Goal: Information Seeking & Learning: Check status

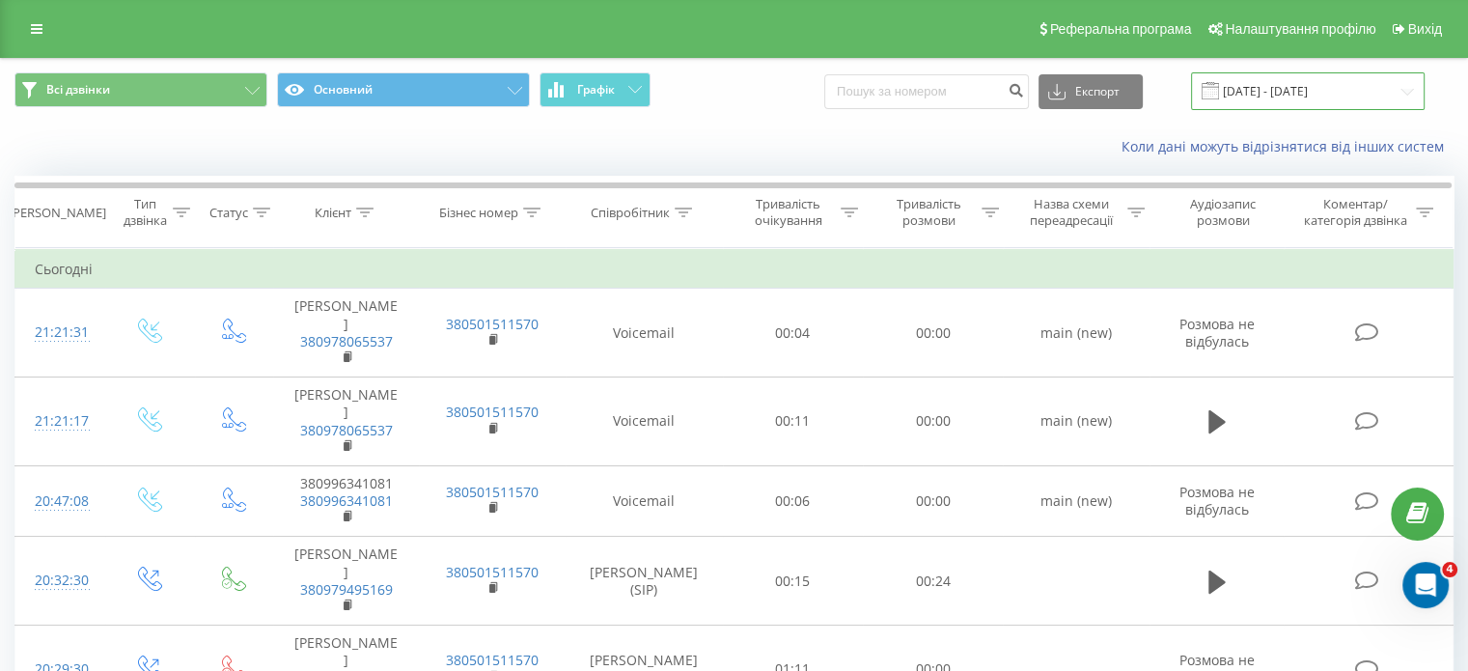
click at [1274, 93] on input "[DATE] - [DATE]" at bounding box center [1308, 91] width 234 height 38
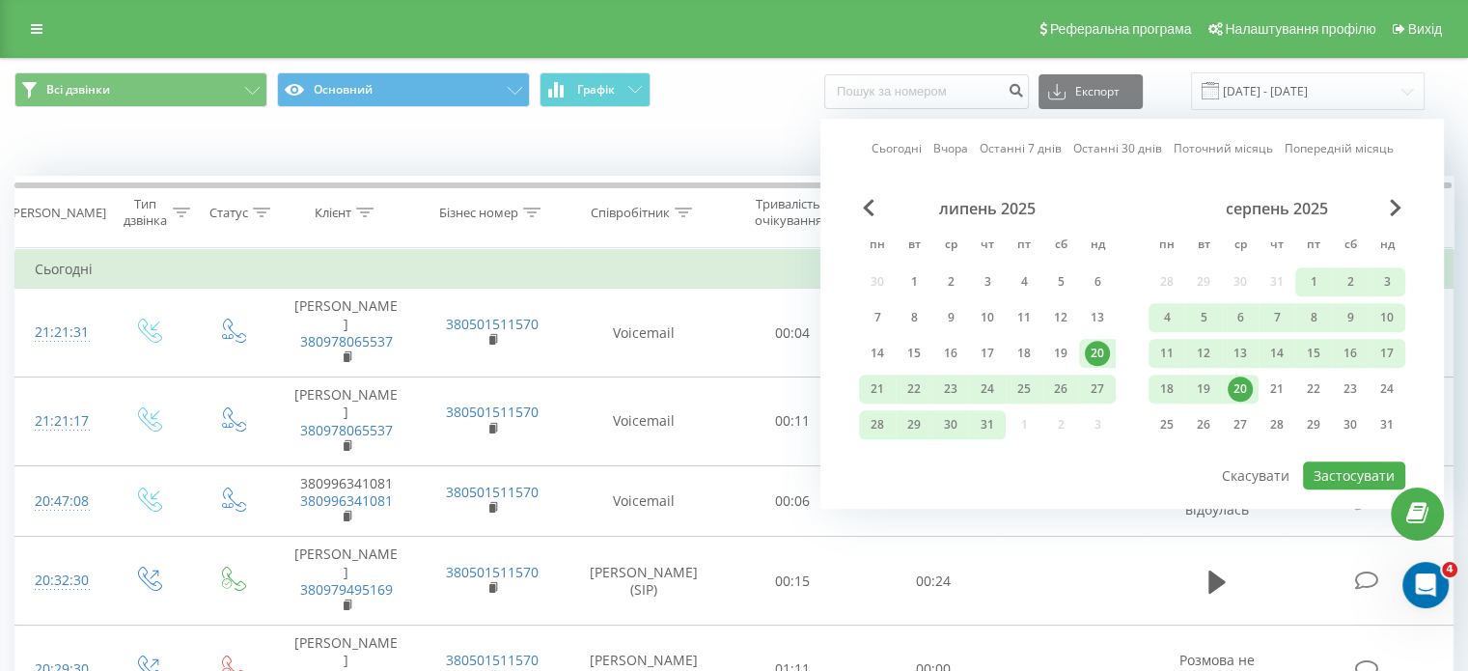
click at [1246, 385] on div "20" at bounding box center [1239, 388] width 25 height 25
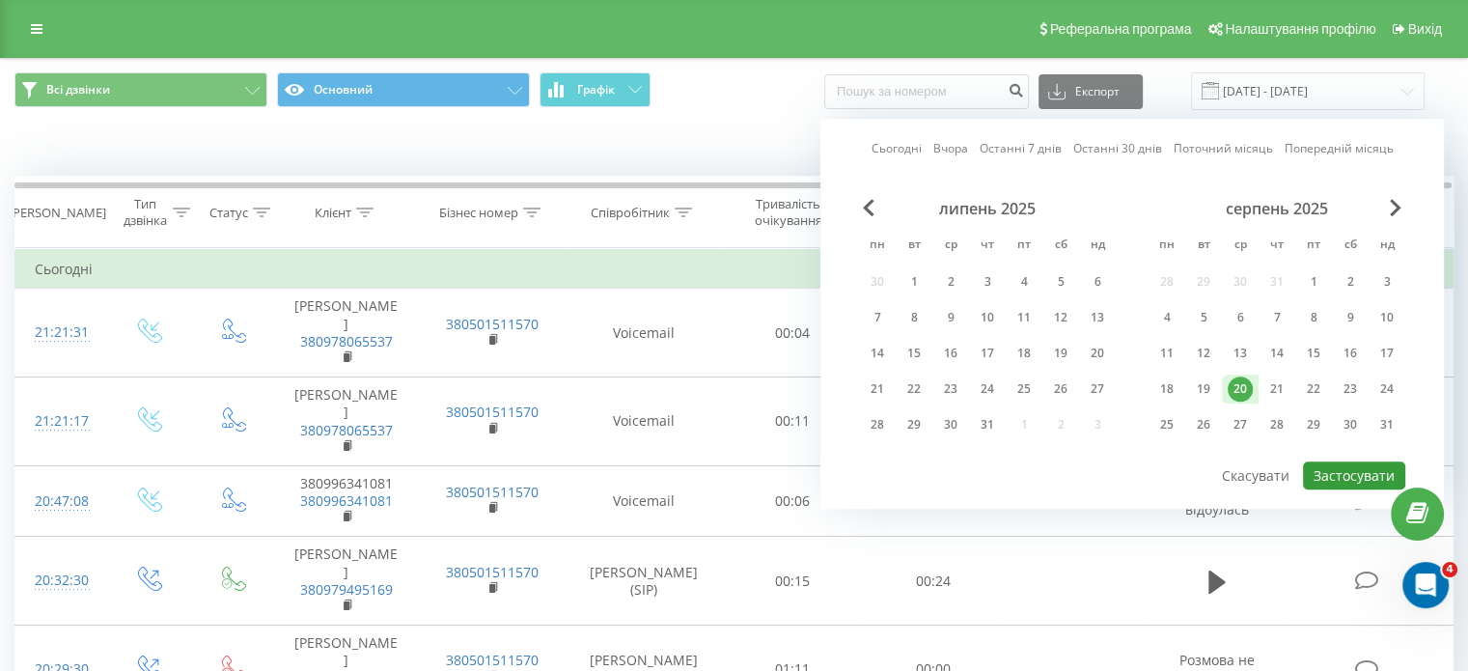
click at [1365, 474] on button "Застосувати" at bounding box center [1354, 475] width 102 height 28
type input "[DATE] - [DATE]"
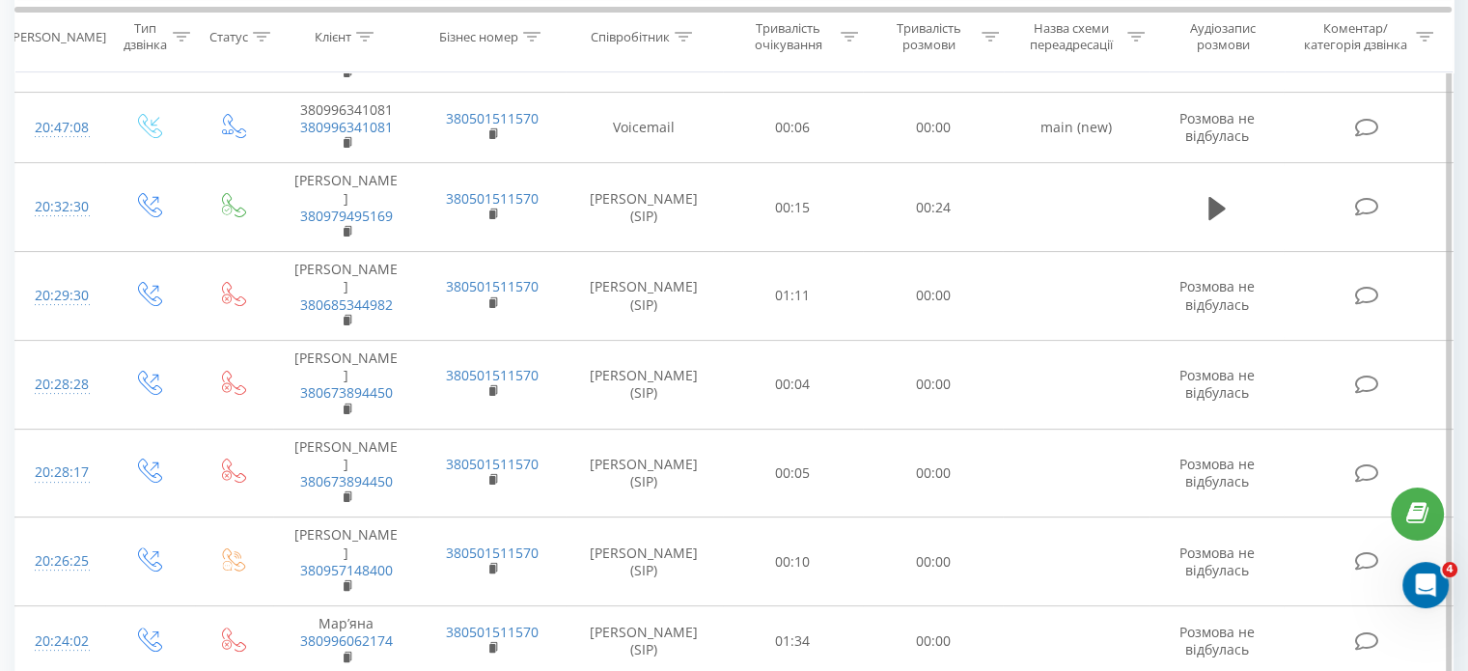
scroll to position [362, 0]
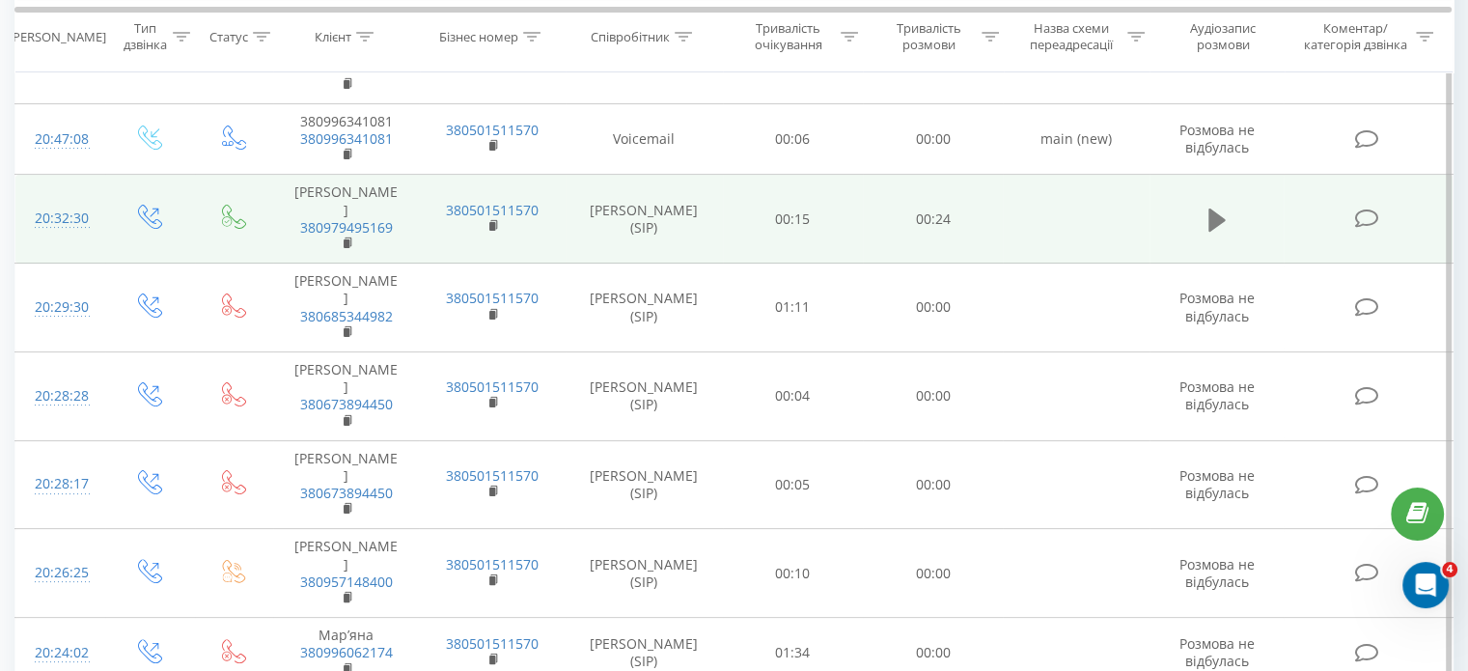
click at [1212, 222] on icon at bounding box center [1216, 219] width 17 height 23
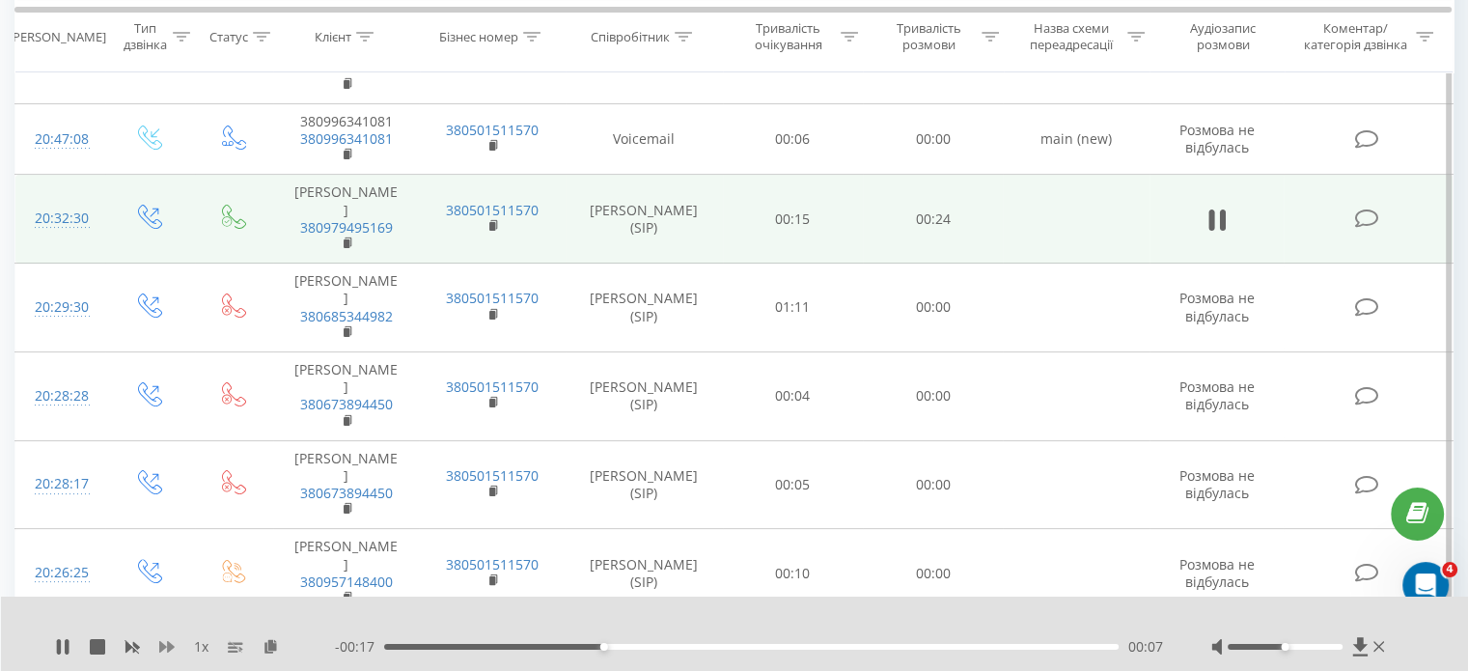
click at [168, 650] on icon at bounding box center [166, 647] width 15 height 12
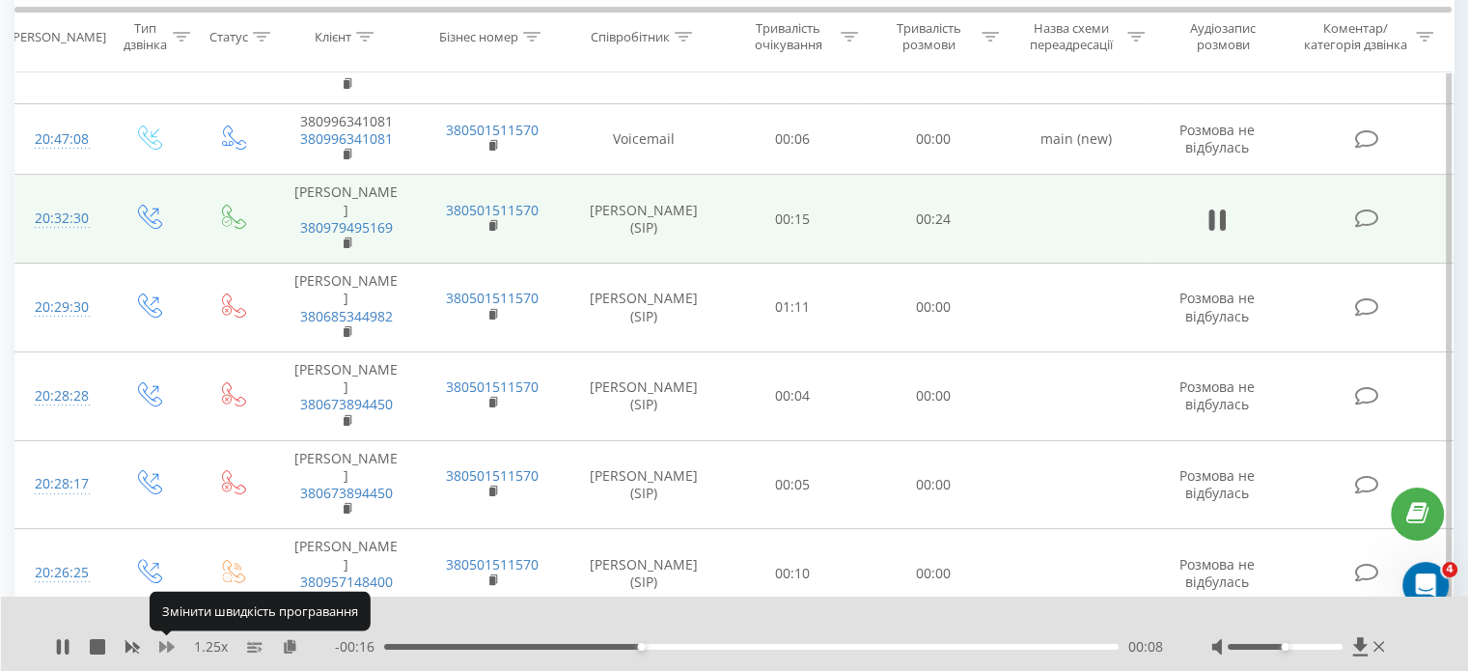
click at [168, 650] on icon at bounding box center [166, 647] width 15 height 12
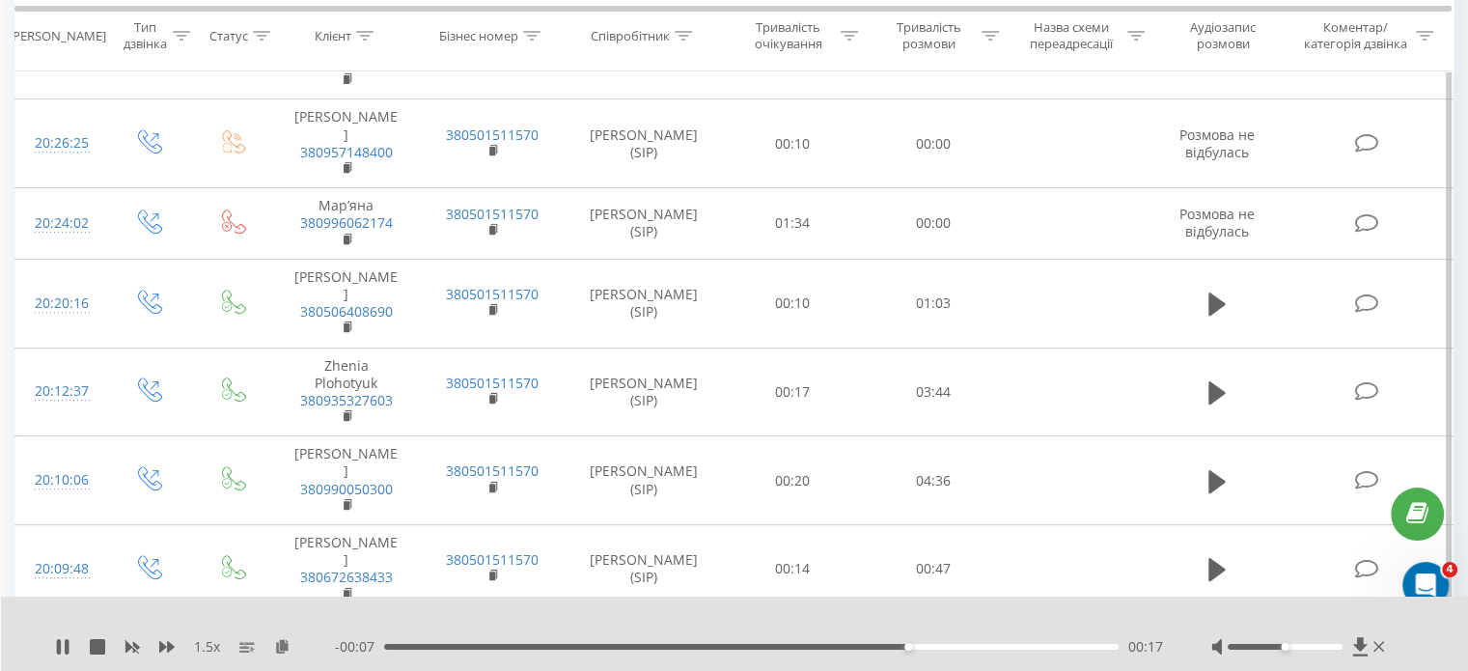
scroll to position [791, 0]
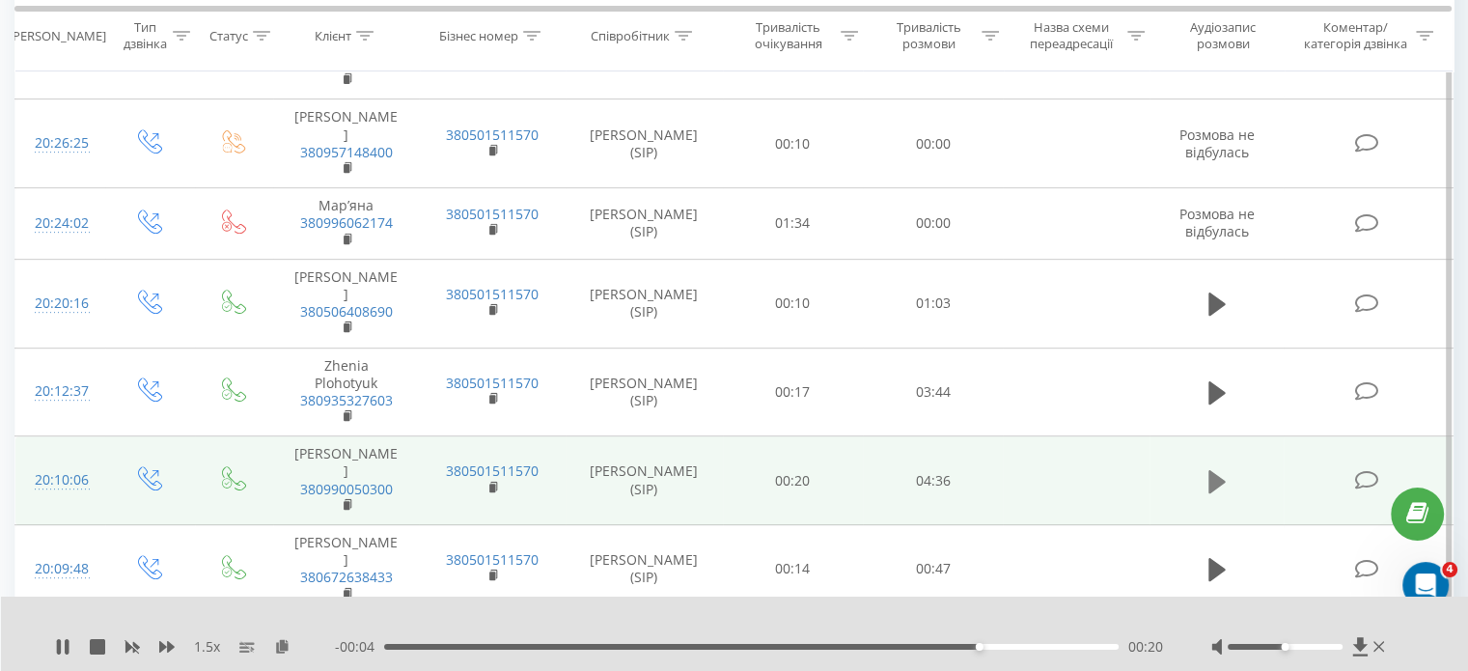
click at [1219, 469] on icon at bounding box center [1216, 480] width 17 height 23
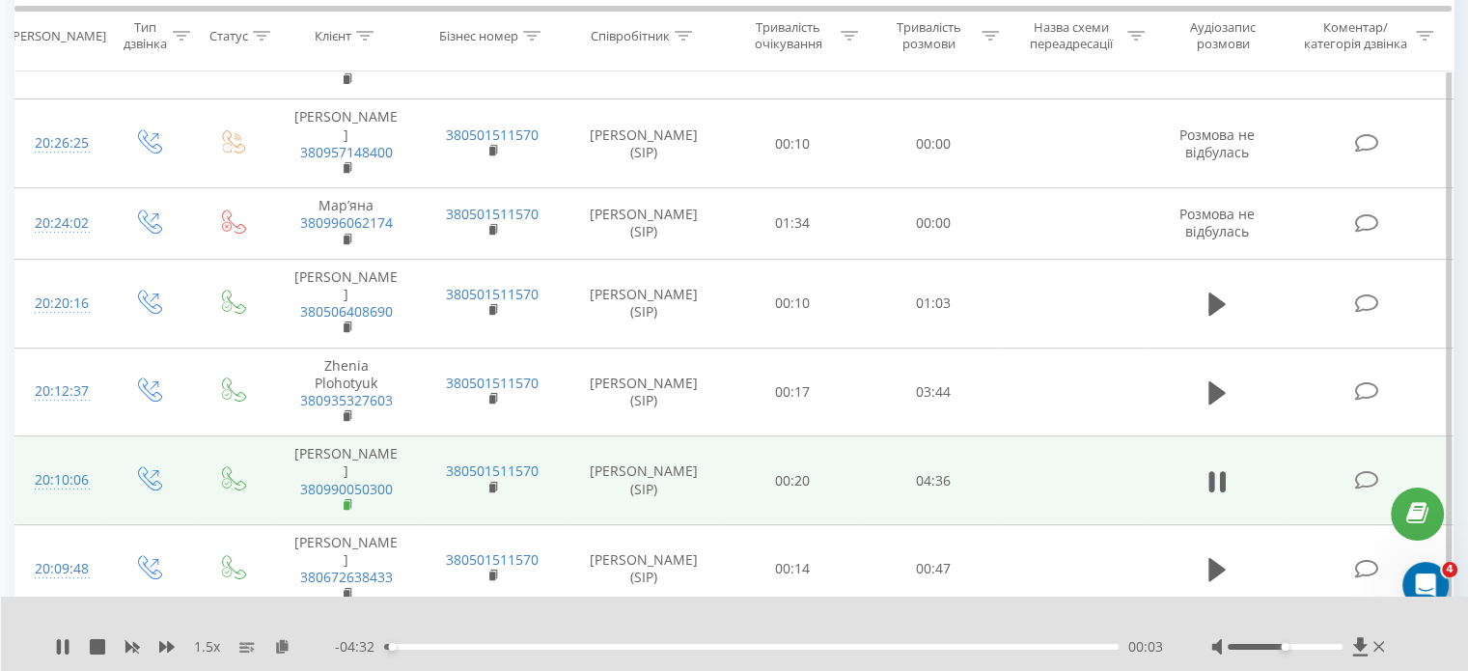
click at [346, 501] on rect at bounding box center [347, 505] width 6 height 9
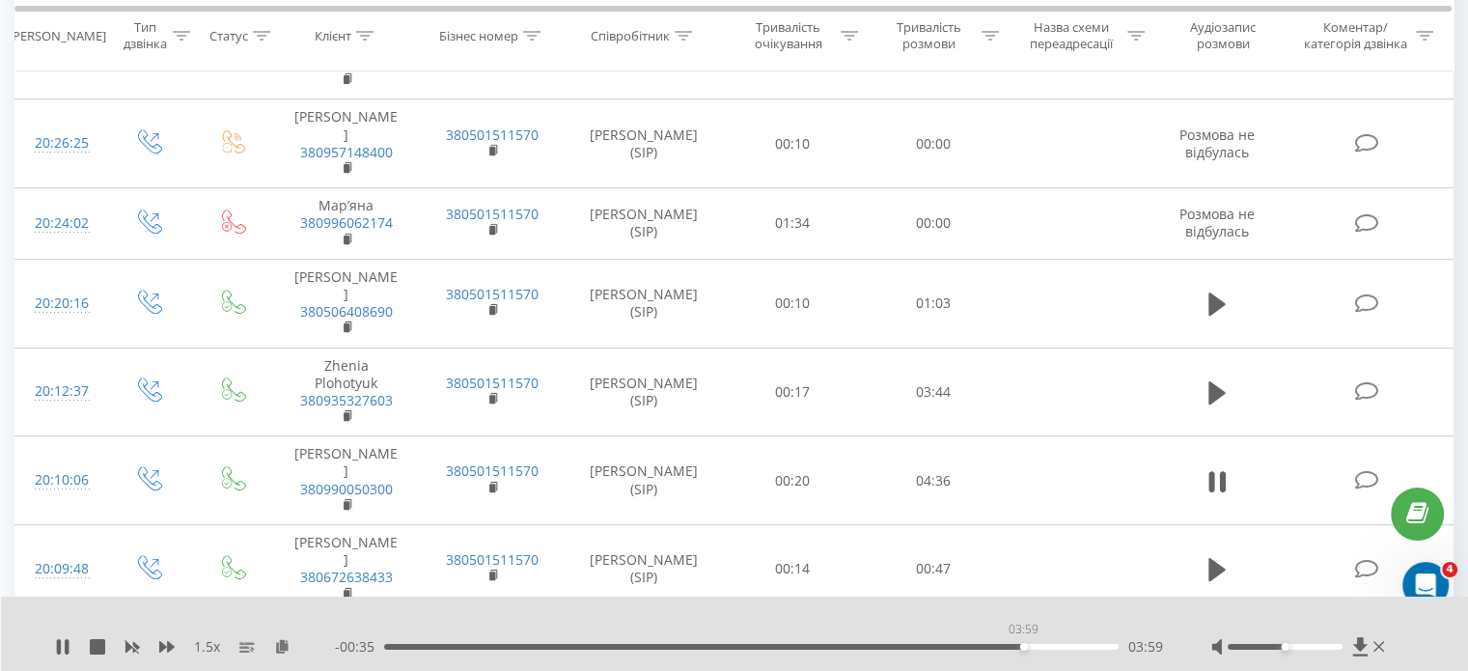
click at [1023, 646] on div "03:59" at bounding box center [751, 647] width 734 height 6
click at [989, 646] on div "03:47" at bounding box center [751, 647] width 734 height 6
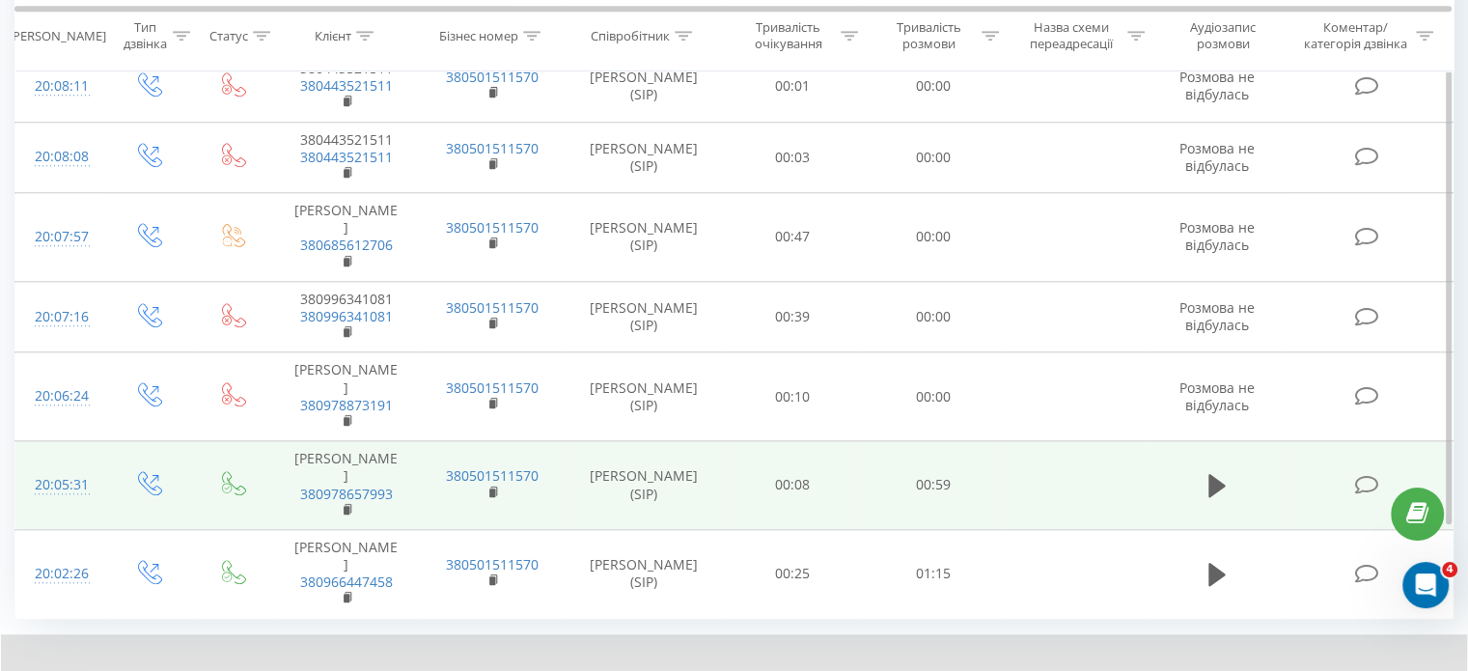
scroll to position [1745, 0]
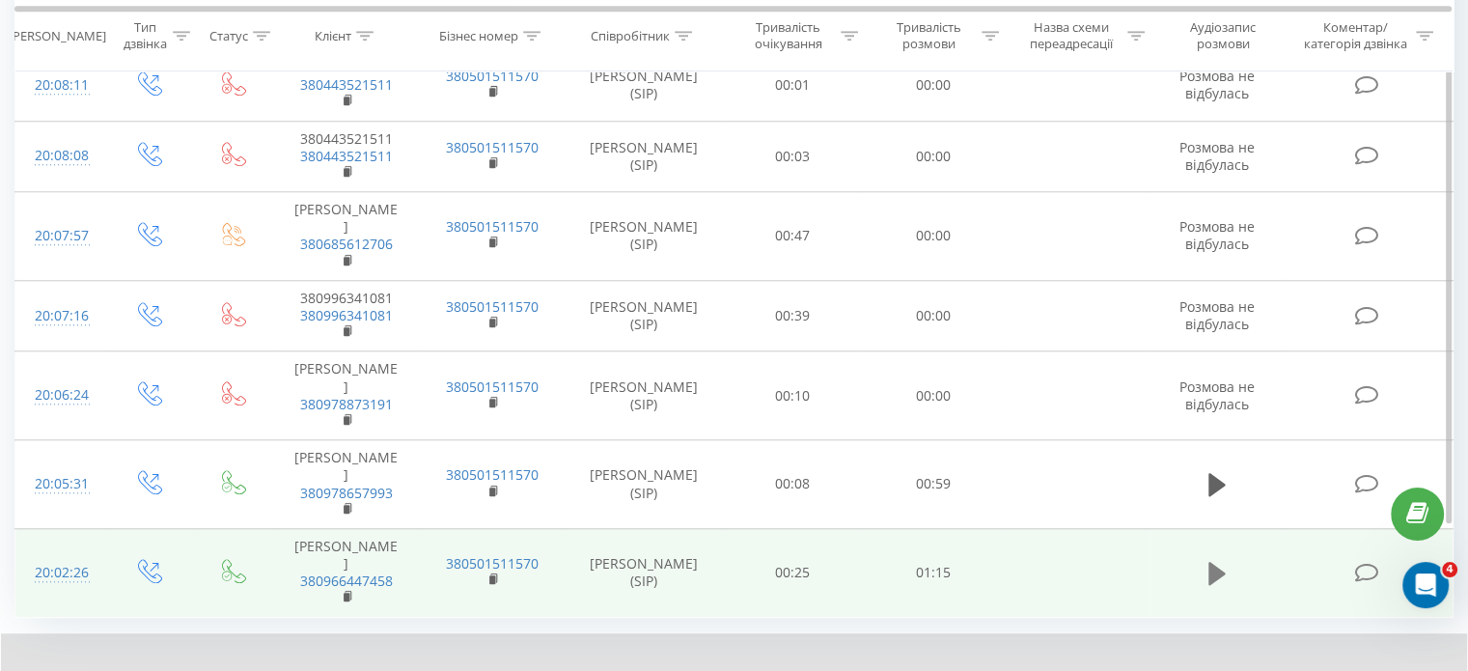
click at [1210, 562] on icon at bounding box center [1216, 573] width 17 height 23
click at [346, 592] on rect at bounding box center [347, 596] width 6 height 9
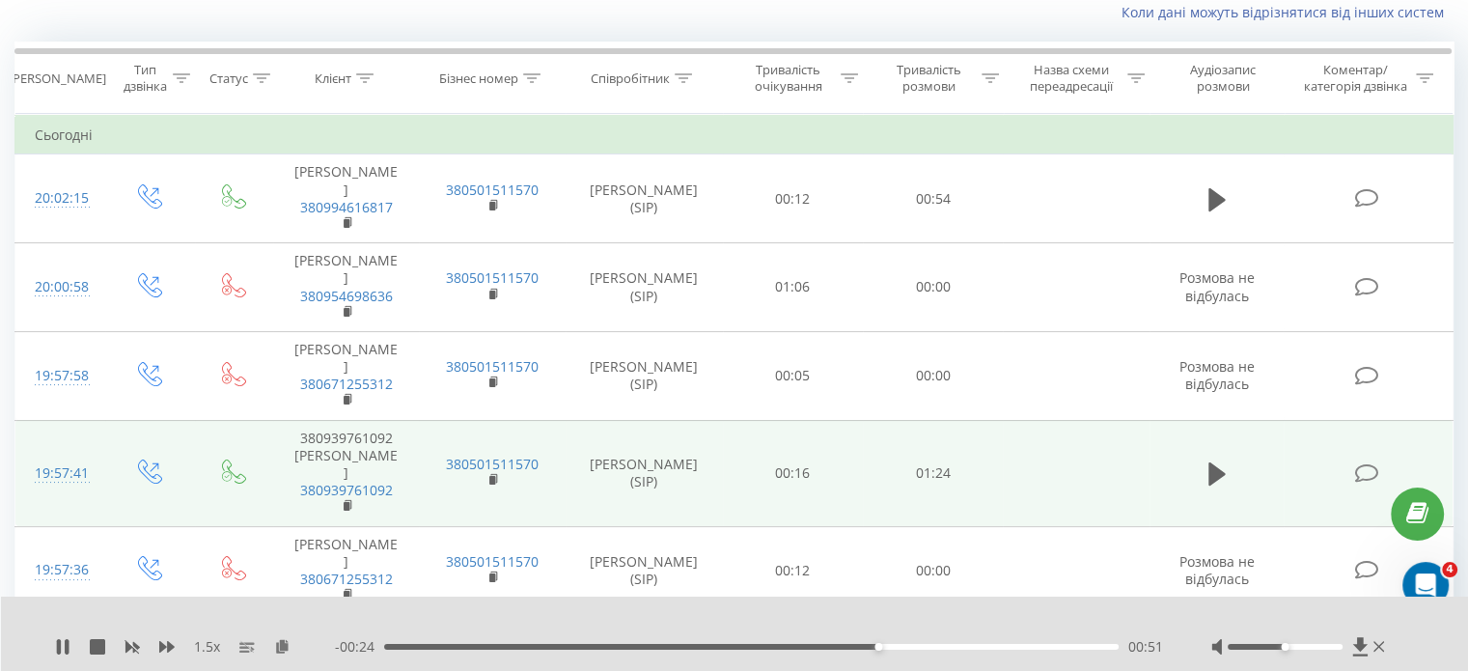
scroll to position [127, 0]
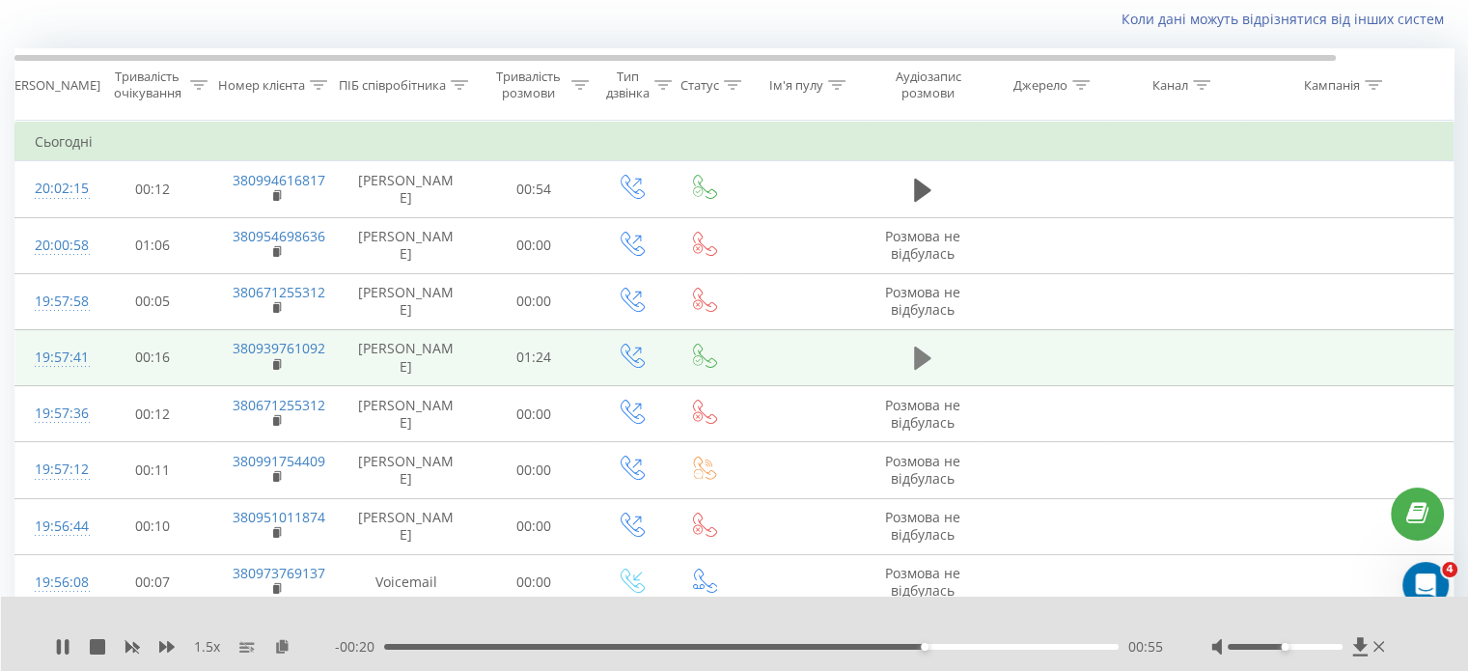
click at [920, 370] on icon at bounding box center [922, 357] width 17 height 23
click at [278, 370] on rect at bounding box center [276, 365] width 6 height 9
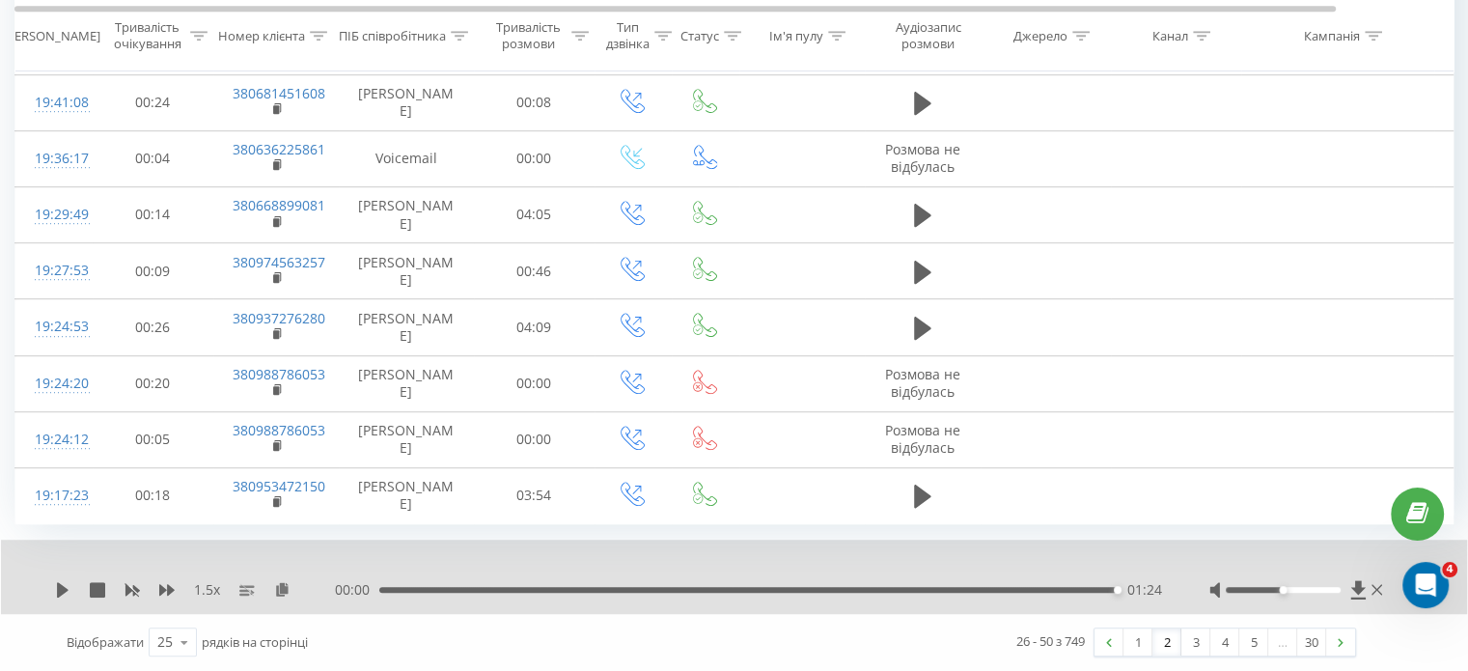
scroll to position [1459, 0]
click at [1200, 647] on link "3" at bounding box center [1195, 641] width 29 height 27
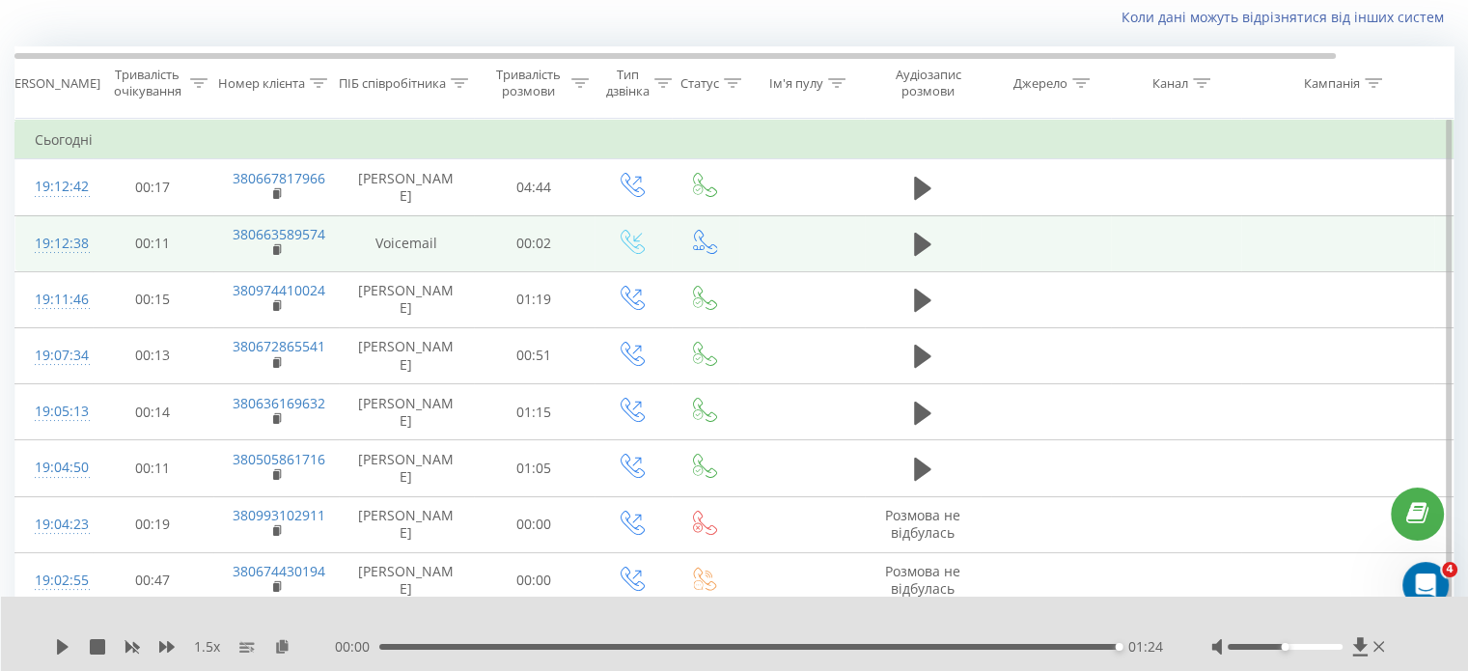
scroll to position [130, 0]
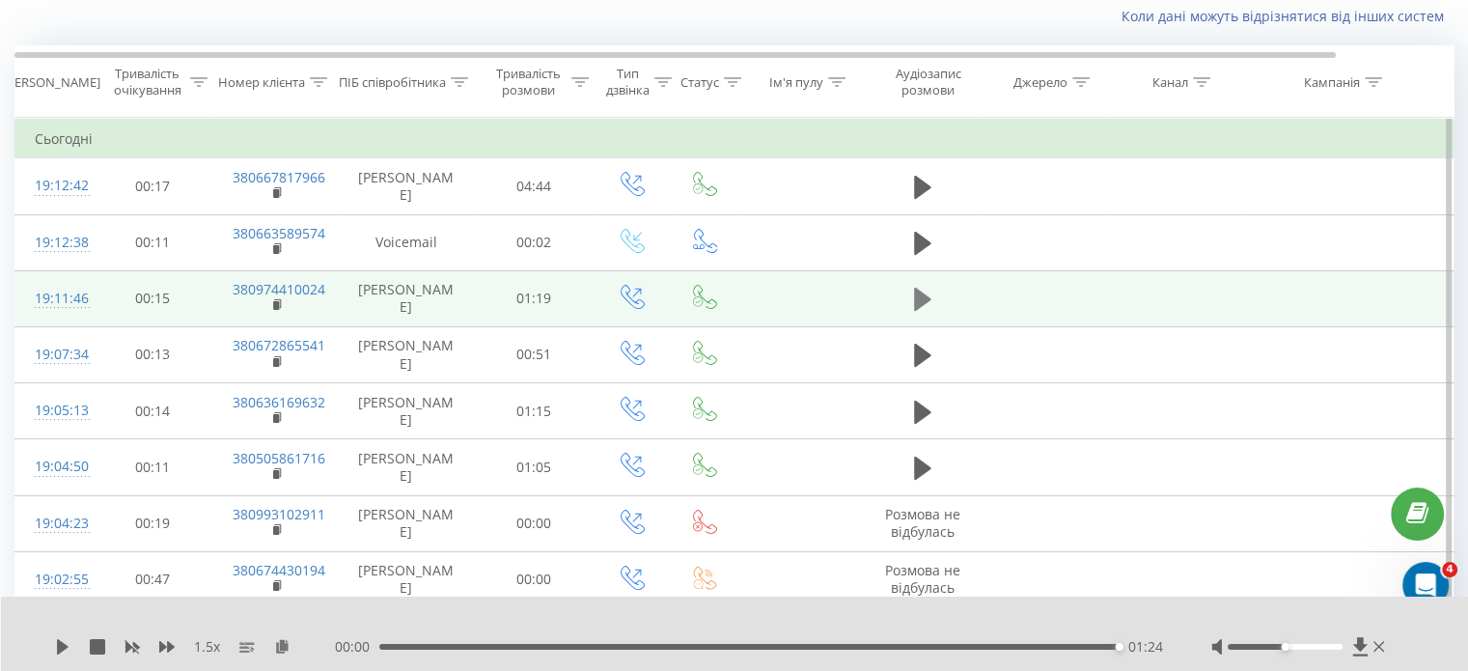
click at [916, 311] on icon at bounding box center [922, 299] width 17 height 23
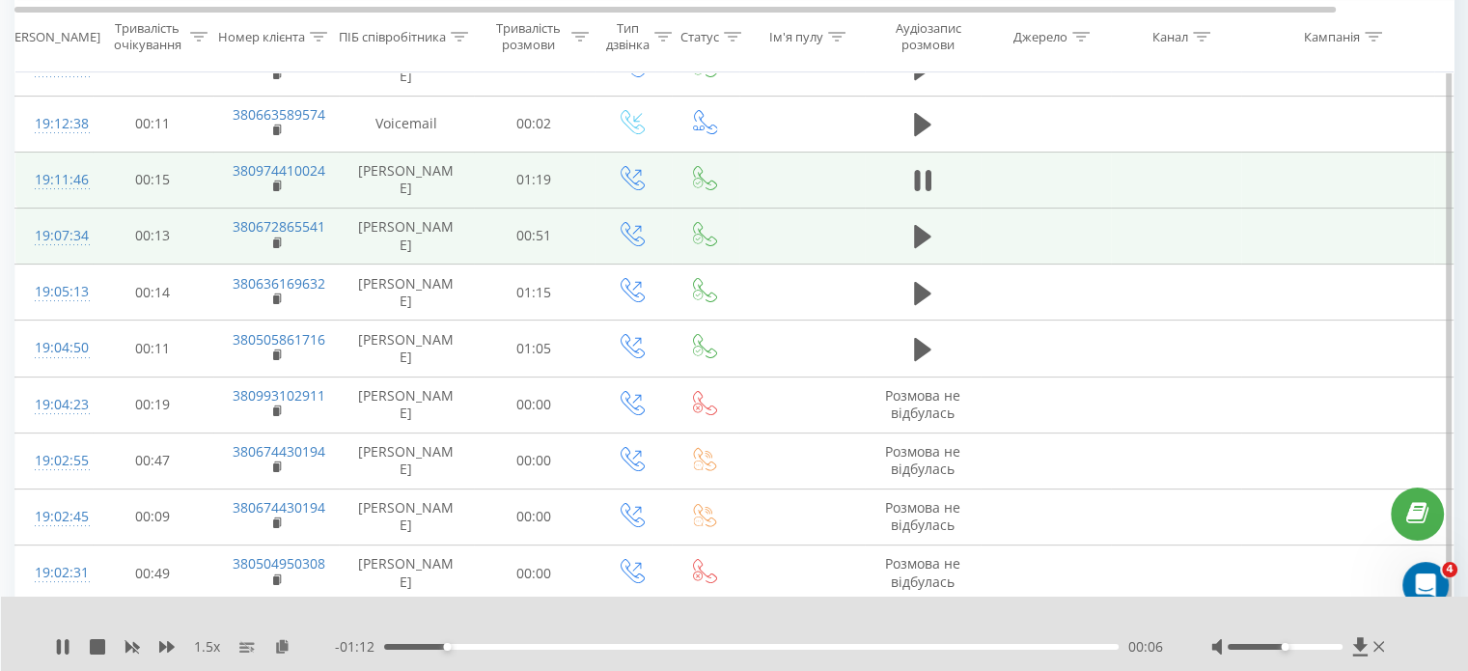
scroll to position [250, 0]
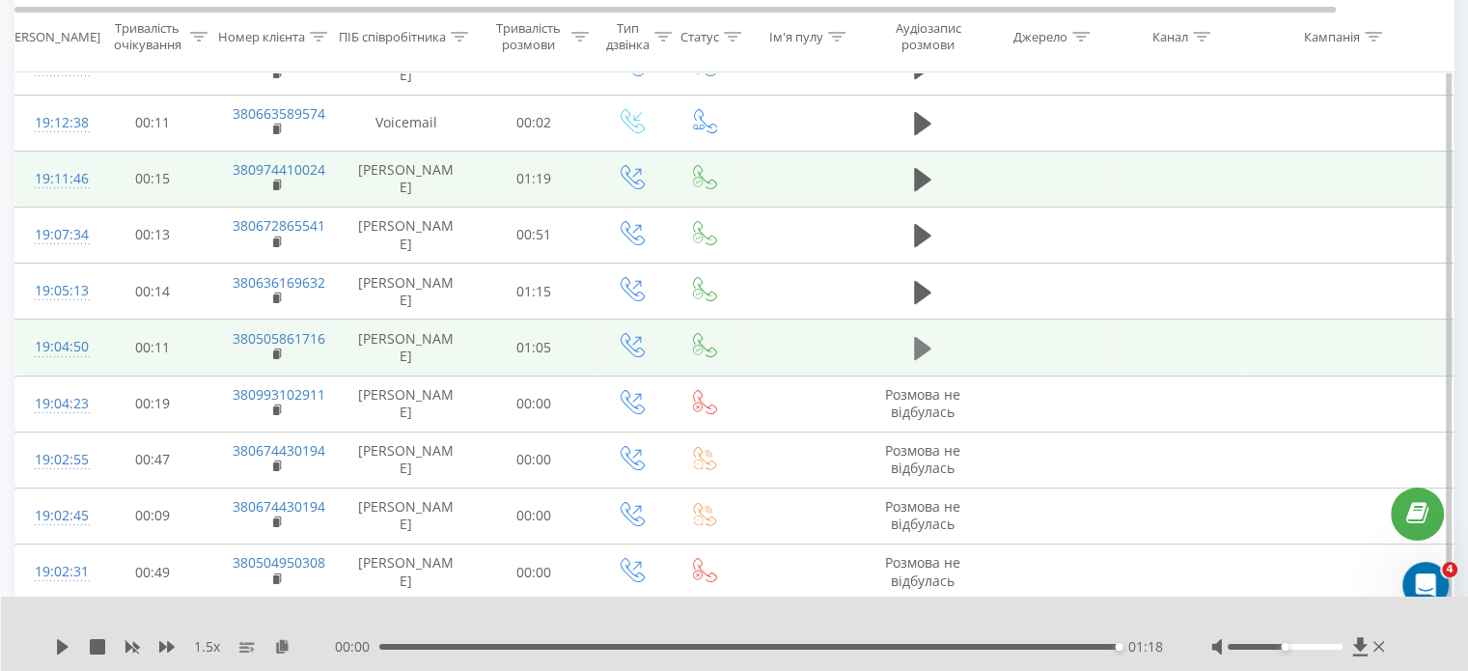
click at [921, 360] on icon at bounding box center [922, 348] width 17 height 23
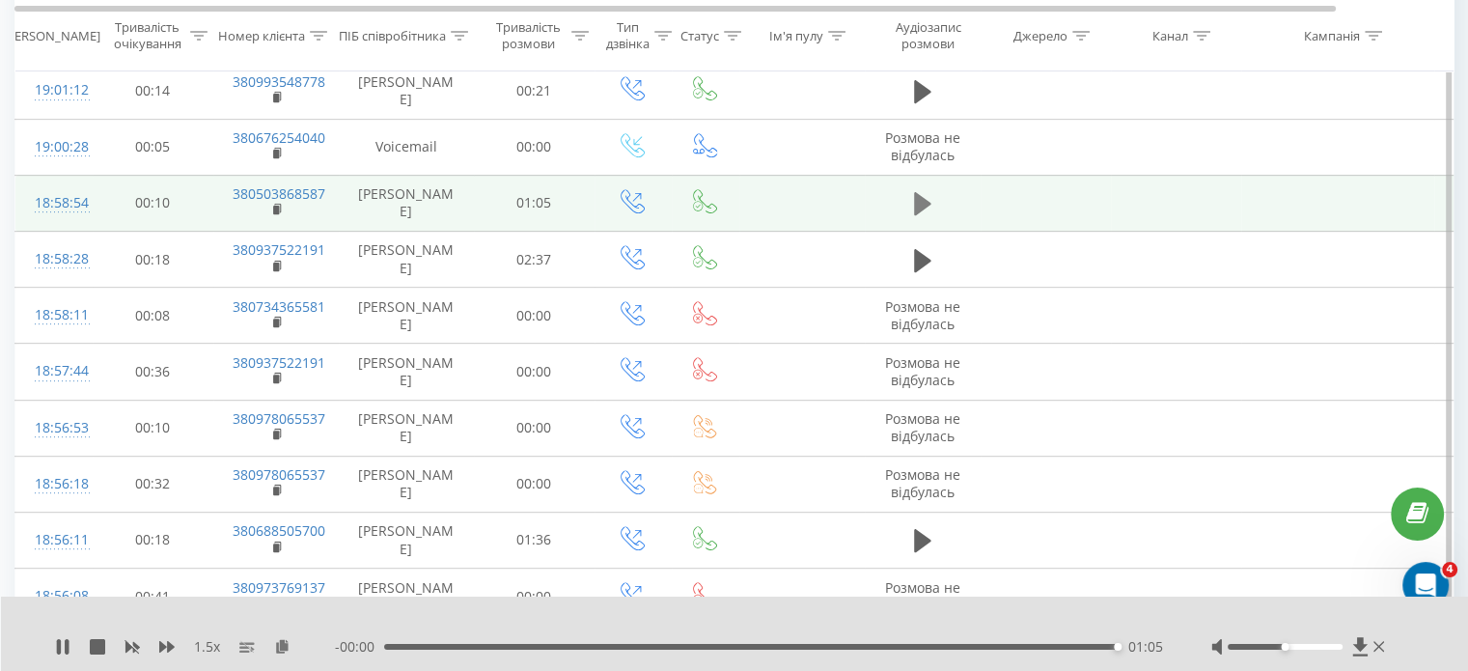
scroll to position [844, 0]
click at [919, 214] on icon at bounding box center [922, 202] width 17 height 23
click at [929, 647] on div "00:47" at bounding box center [751, 647] width 734 height 6
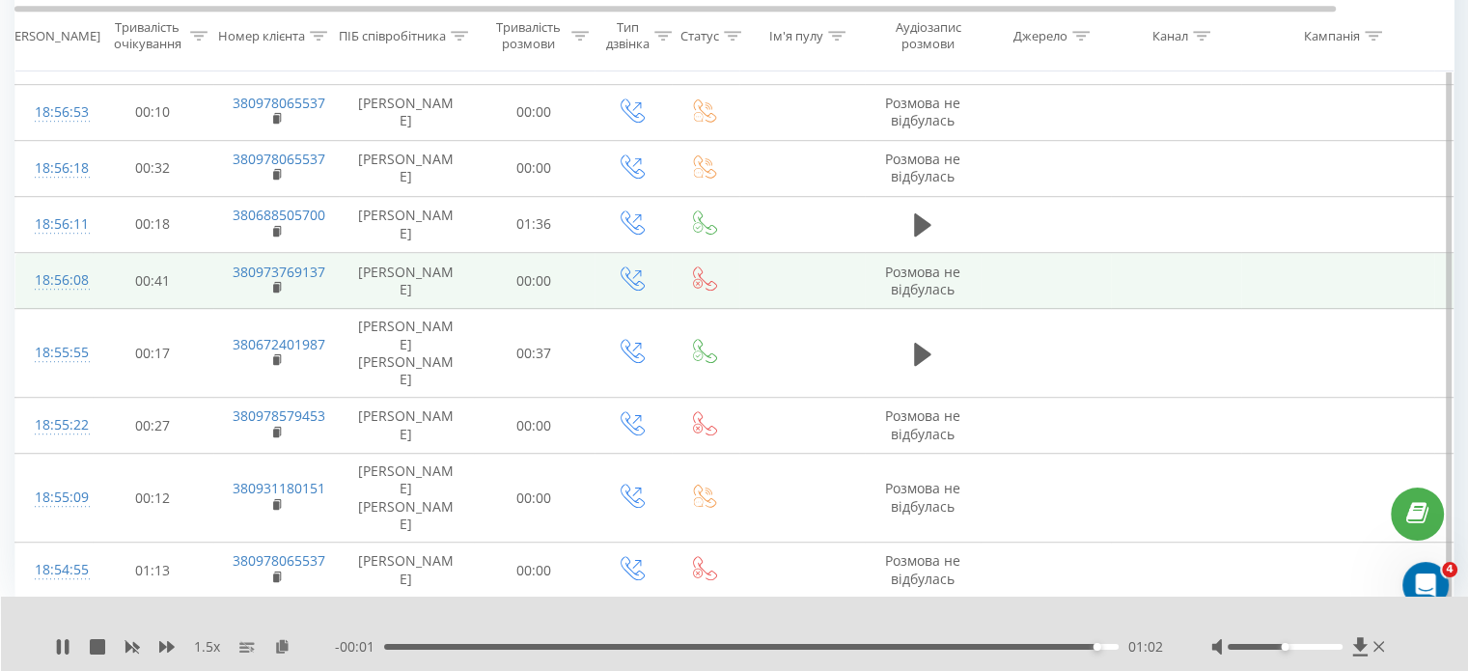
scroll to position [1328, 0]
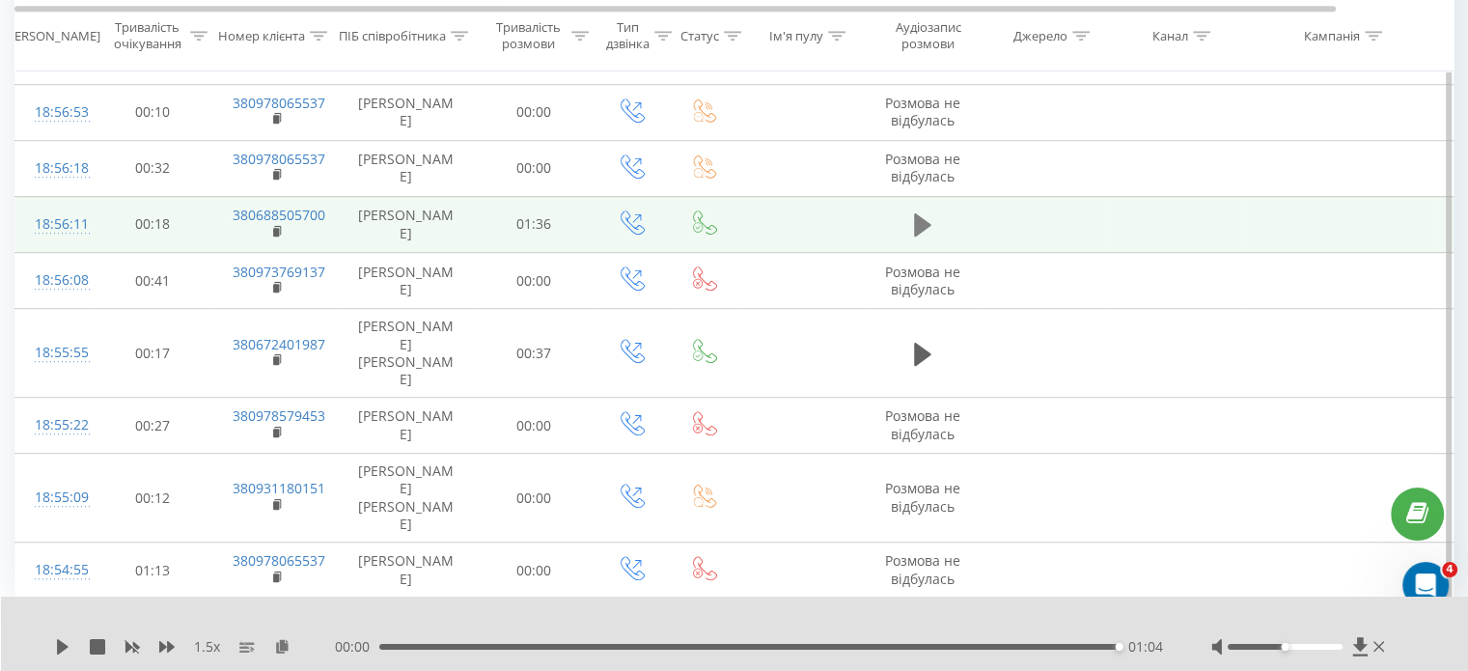
click at [923, 236] on icon at bounding box center [922, 224] width 17 height 23
click at [64, 645] on icon at bounding box center [63, 646] width 12 height 15
click at [453, 649] on div "00:00 01:36 01:36" at bounding box center [749, 646] width 828 height 19
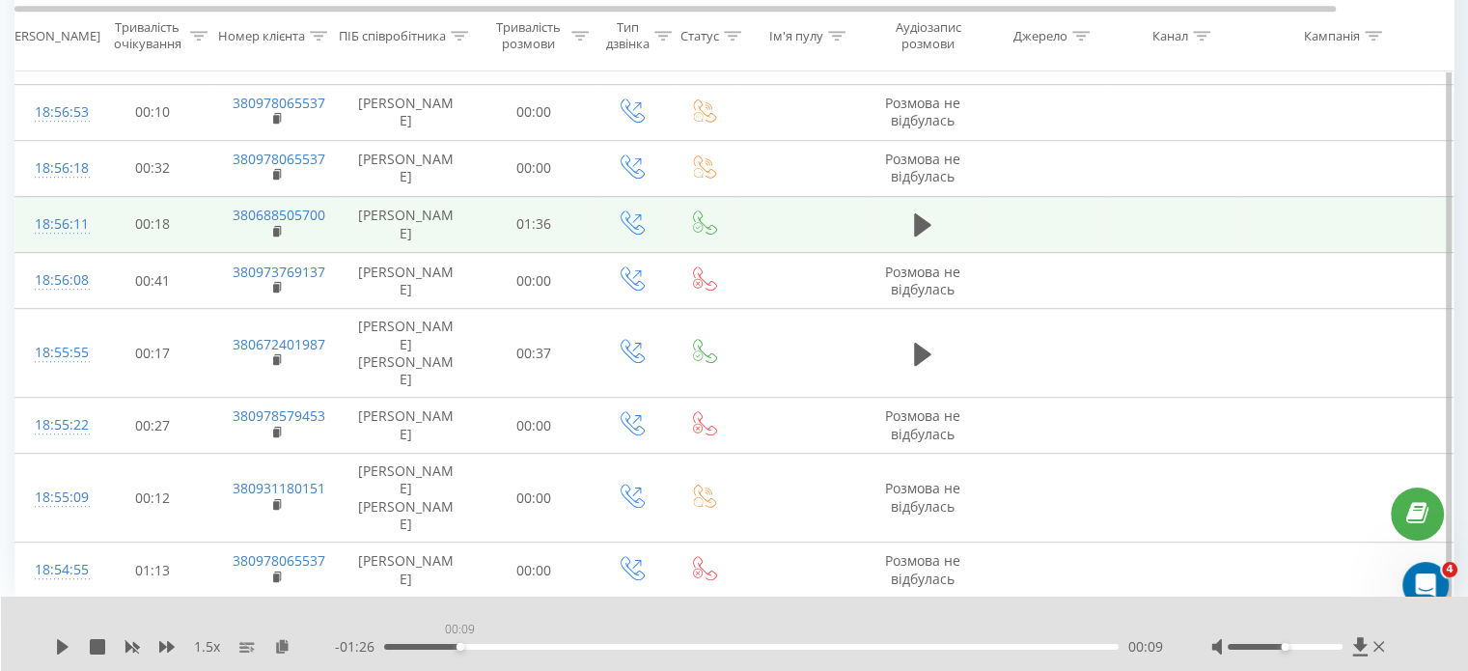
click at [455, 647] on div "00:09" at bounding box center [751, 647] width 734 height 6
click at [59, 648] on icon at bounding box center [63, 646] width 12 height 15
click at [273, 236] on rect at bounding box center [276, 232] width 6 height 9
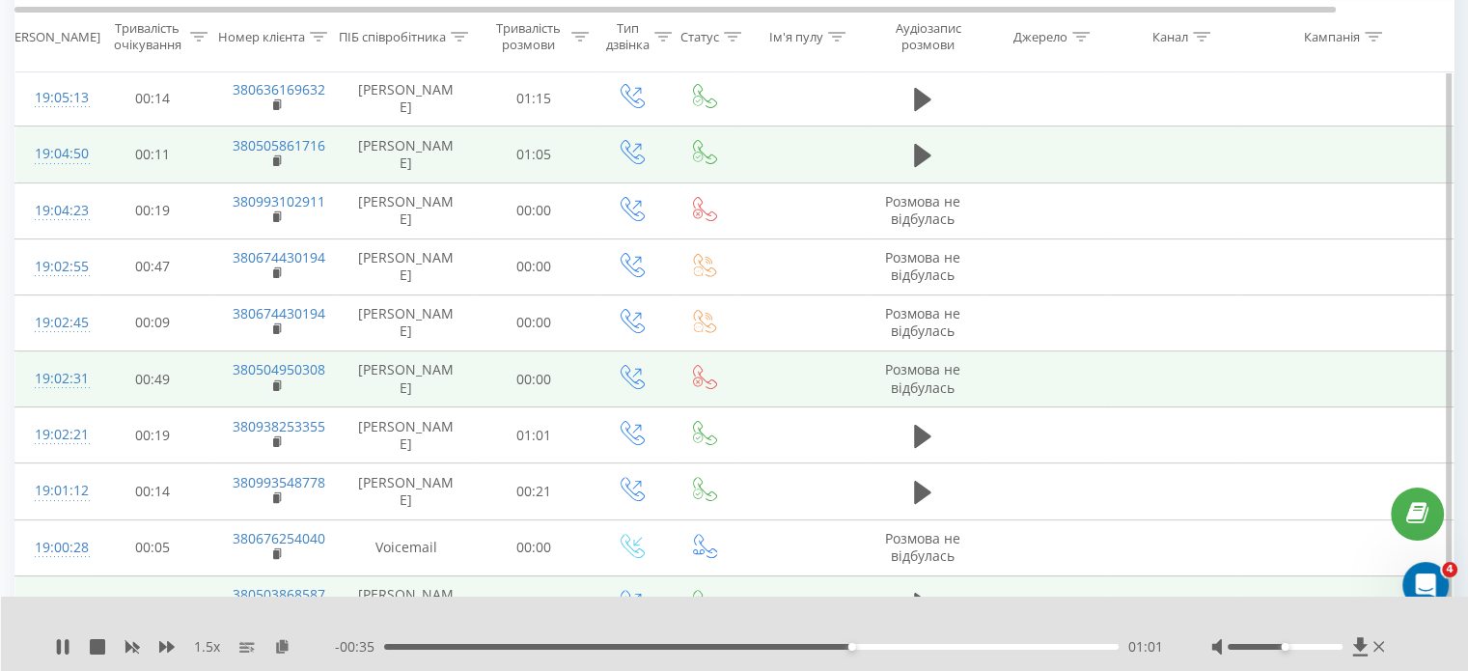
scroll to position [442, 0]
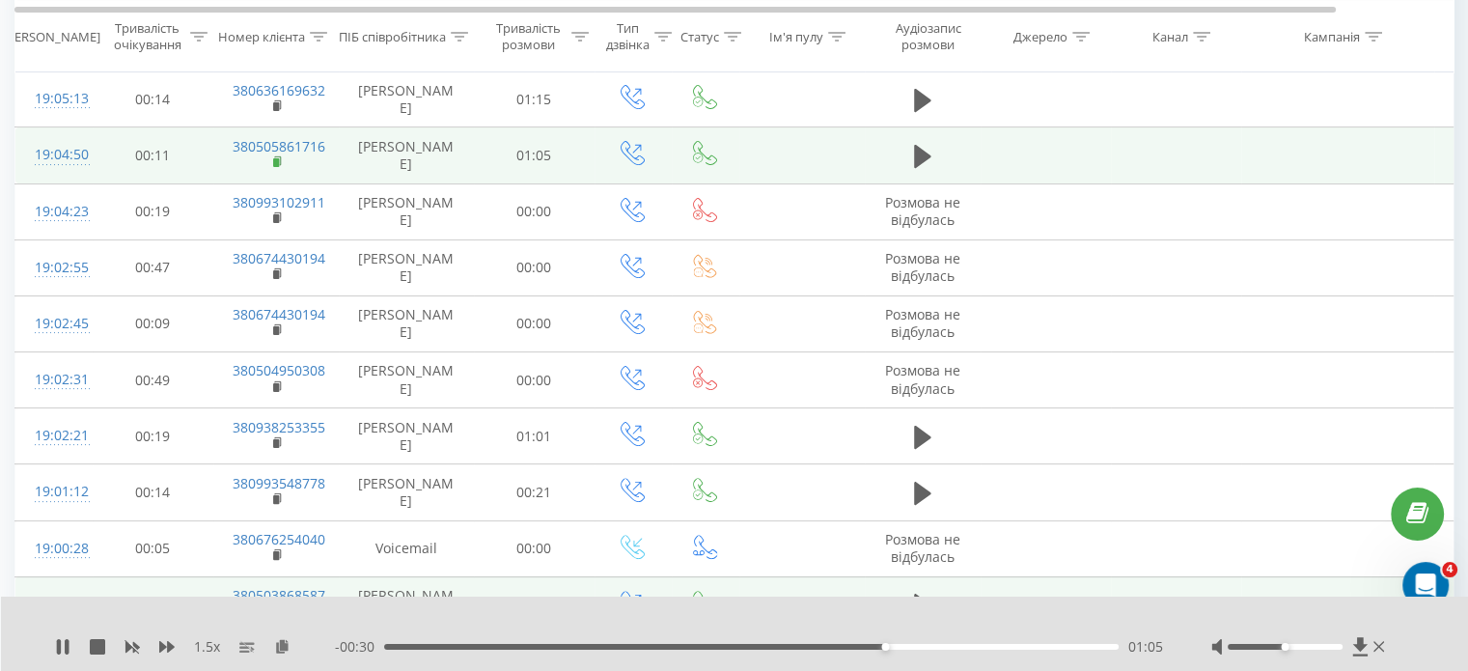
click at [276, 167] on rect at bounding box center [276, 162] width 6 height 9
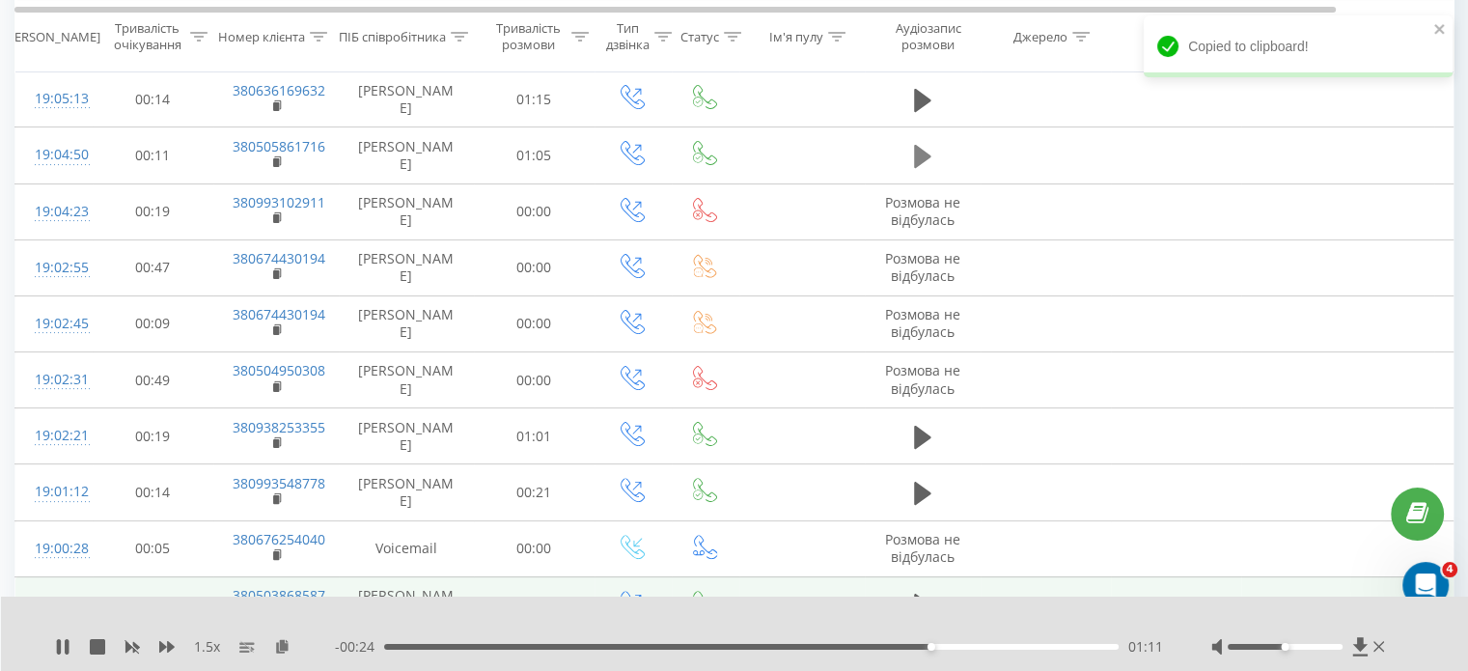
click at [929, 168] on icon at bounding box center [922, 156] width 17 height 23
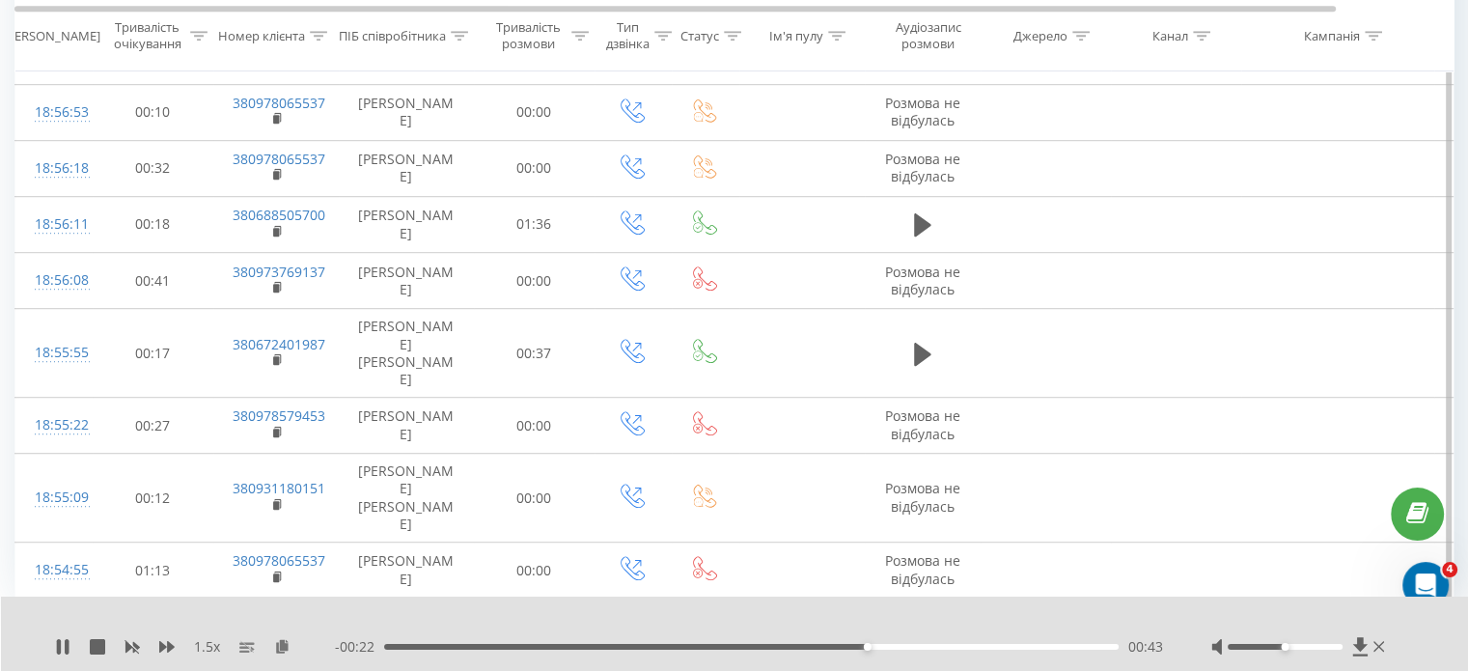
scroll to position [1592, 0]
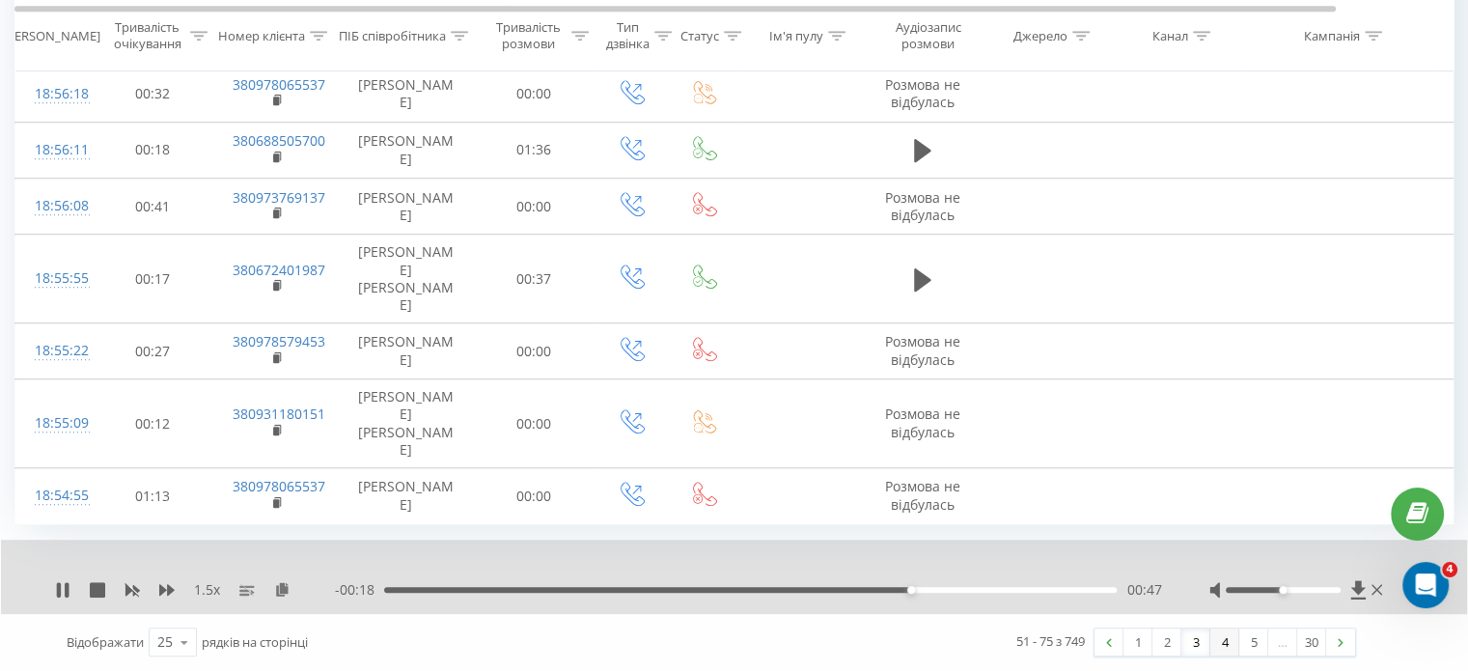
click at [1223, 641] on link "4" at bounding box center [1224, 641] width 29 height 27
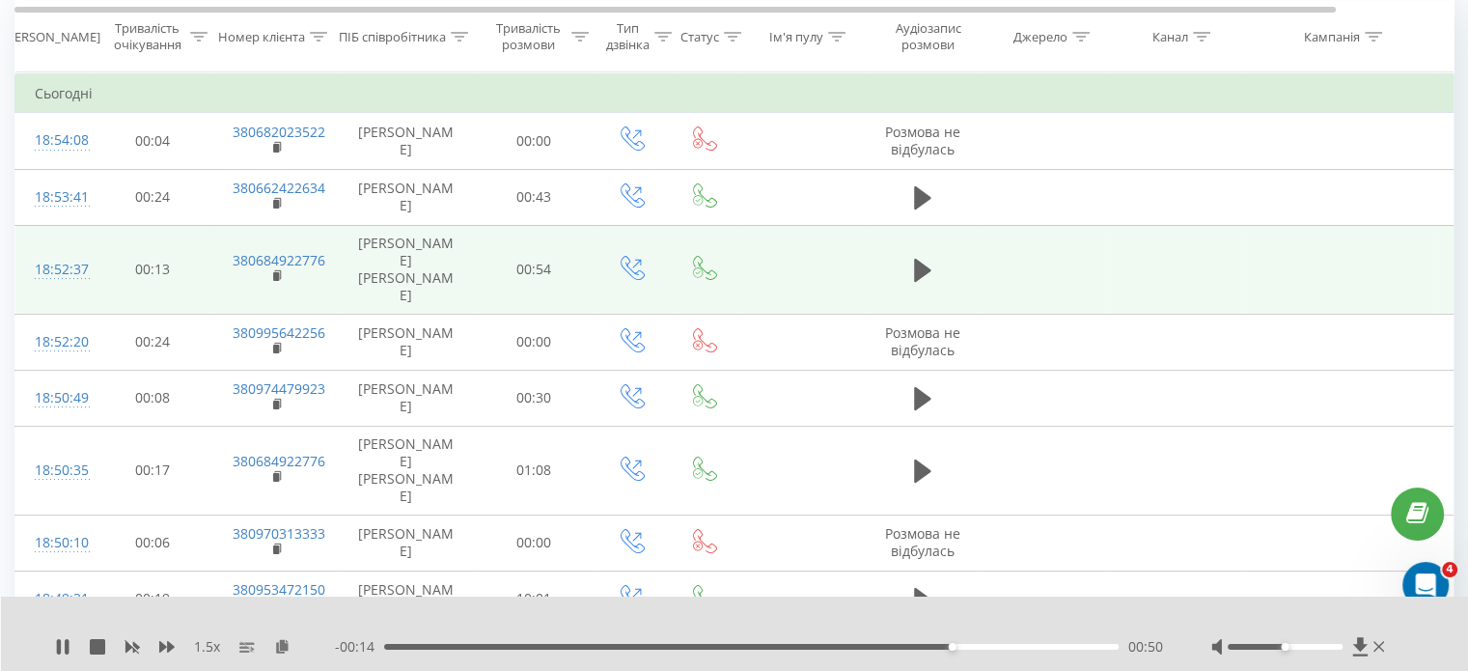
scroll to position [177, 0]
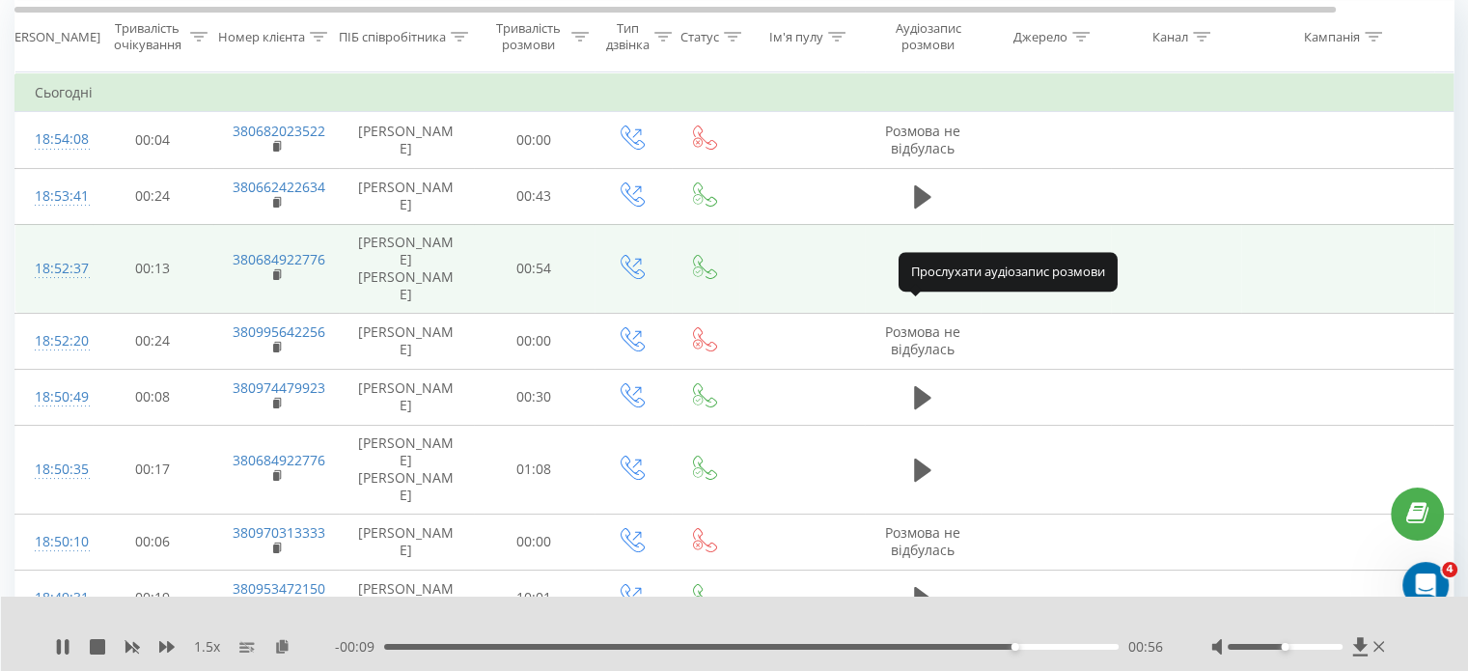
click at [917, 281] on icon at bounding box center [922, 269] width 17 height 23
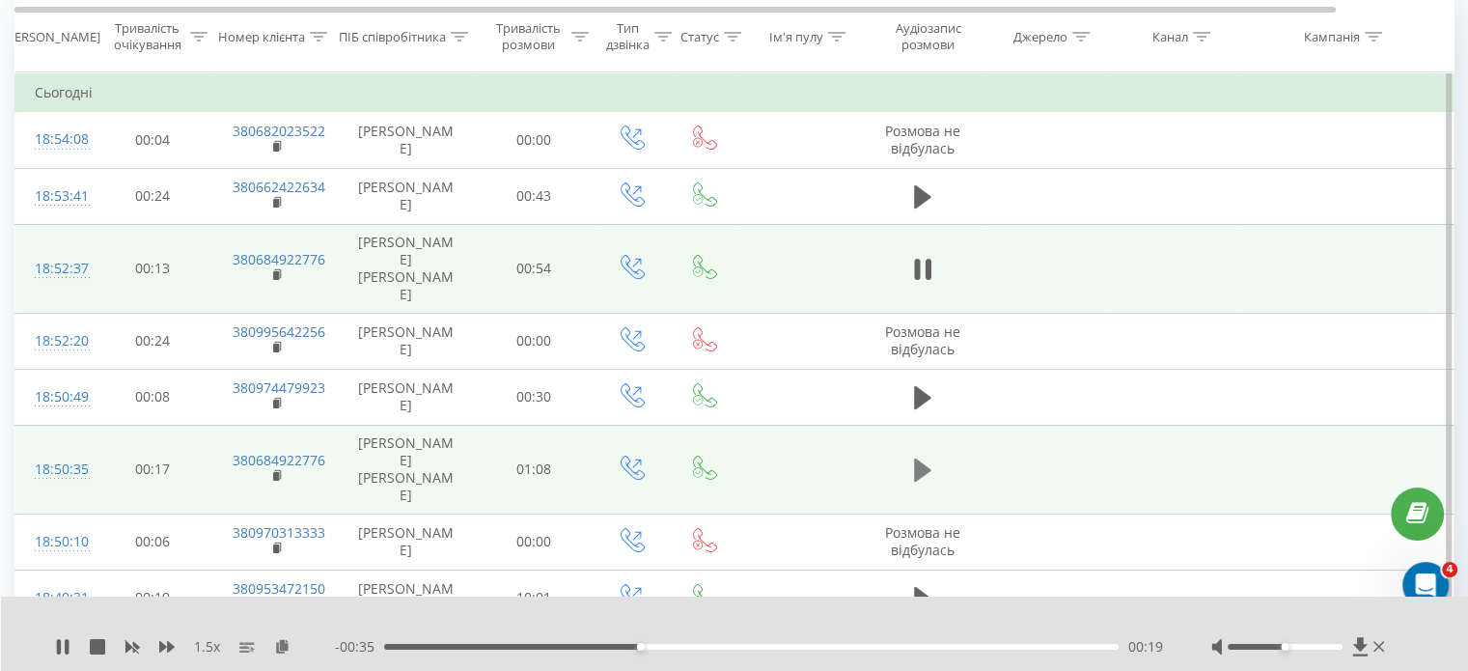
click at [915, 481] on icon at bounding box center [922, 469] width 17 height 23
click at [278, 482] on icon at bounding box center [278, 476] width 11 height 14
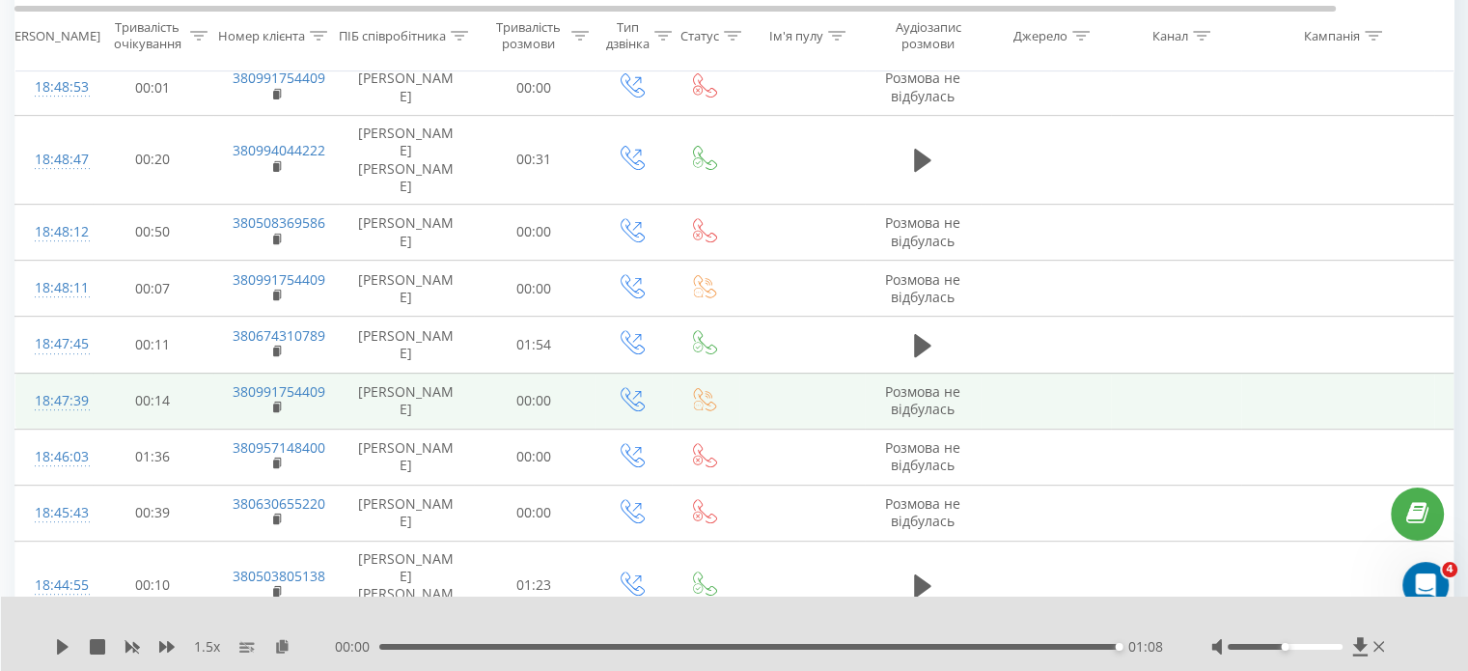
scroll to position [749, 0]
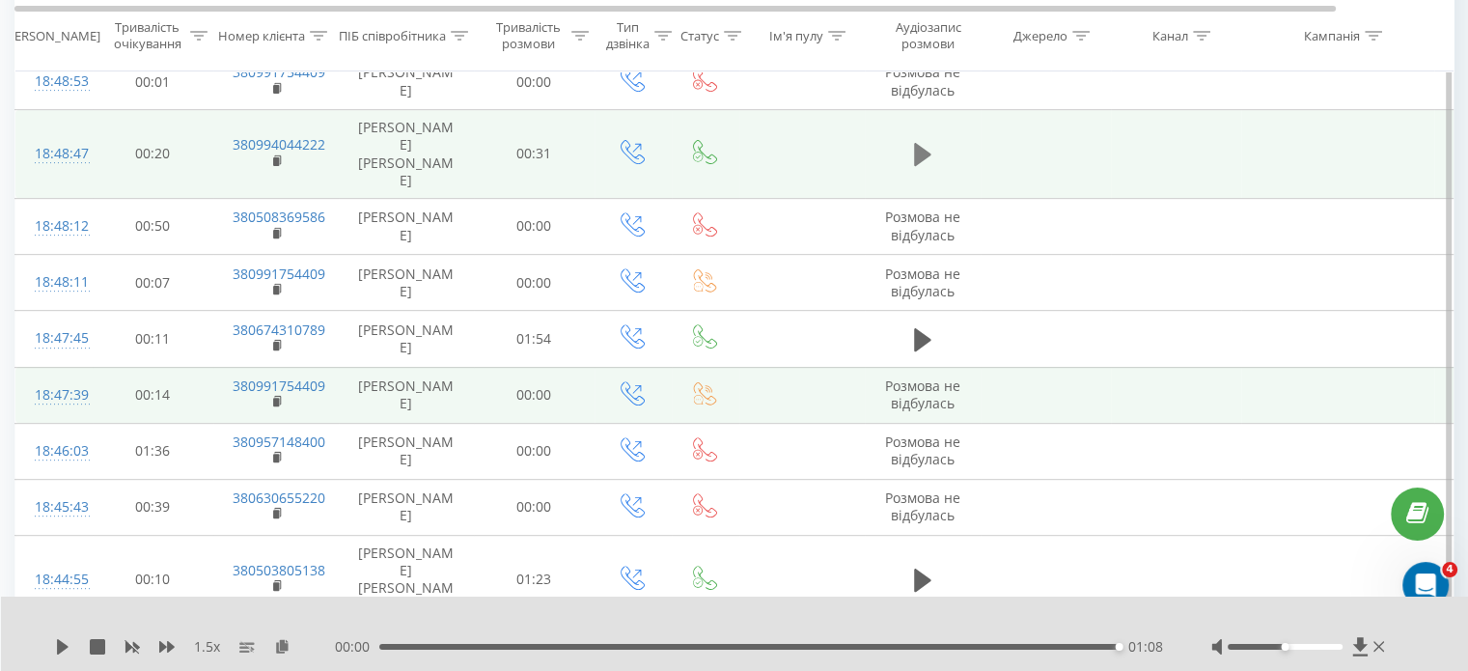
click at [922, 168] on icon at bounding box center [922, 154] width 17 height 27
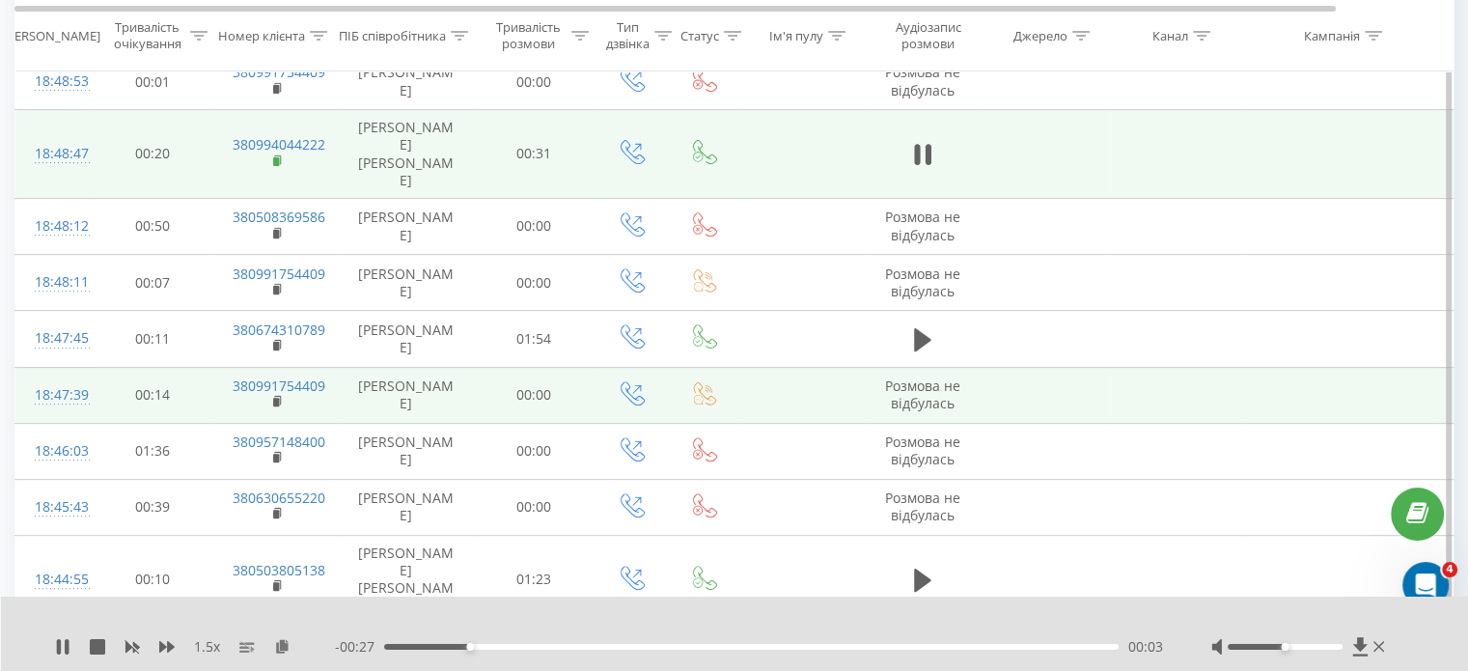
click at [278, 166] on rect at bounding box center [276, 161] width 6 height 9
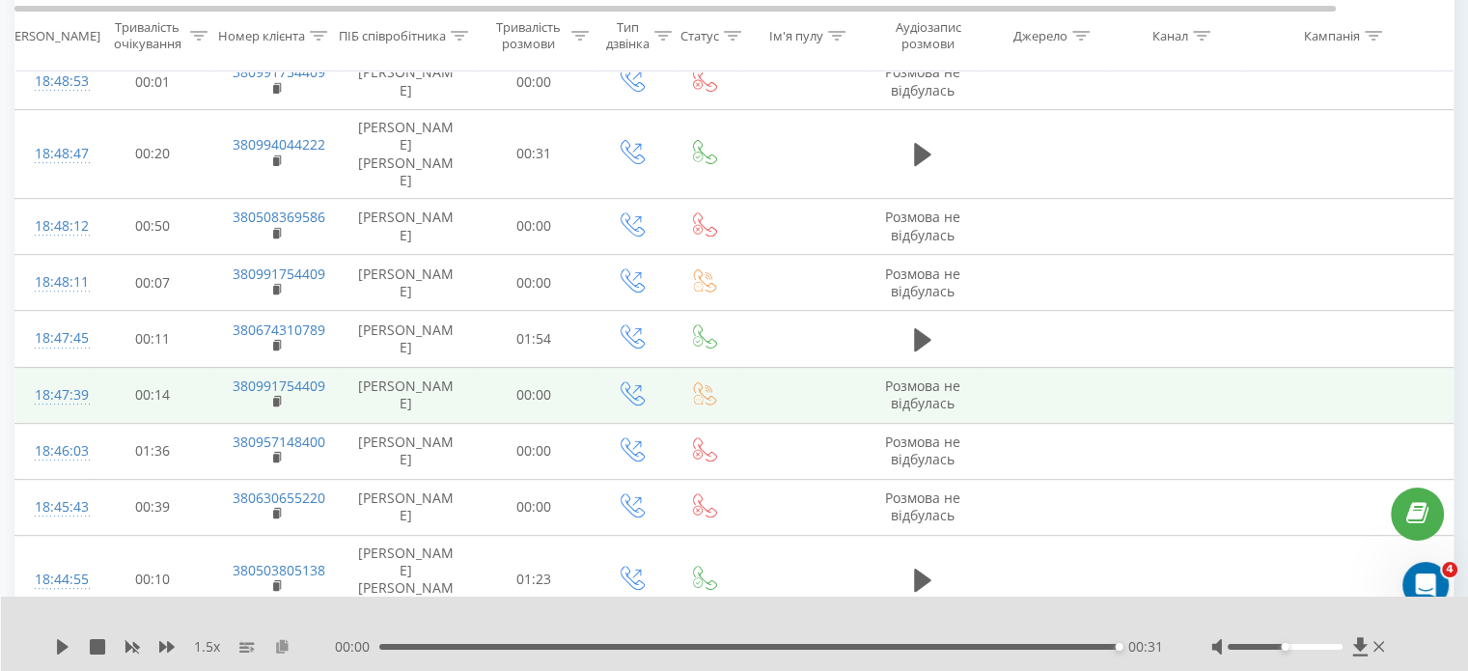
click at [279, 647] on icon at bounding box center [282, 646] width 16 height 14
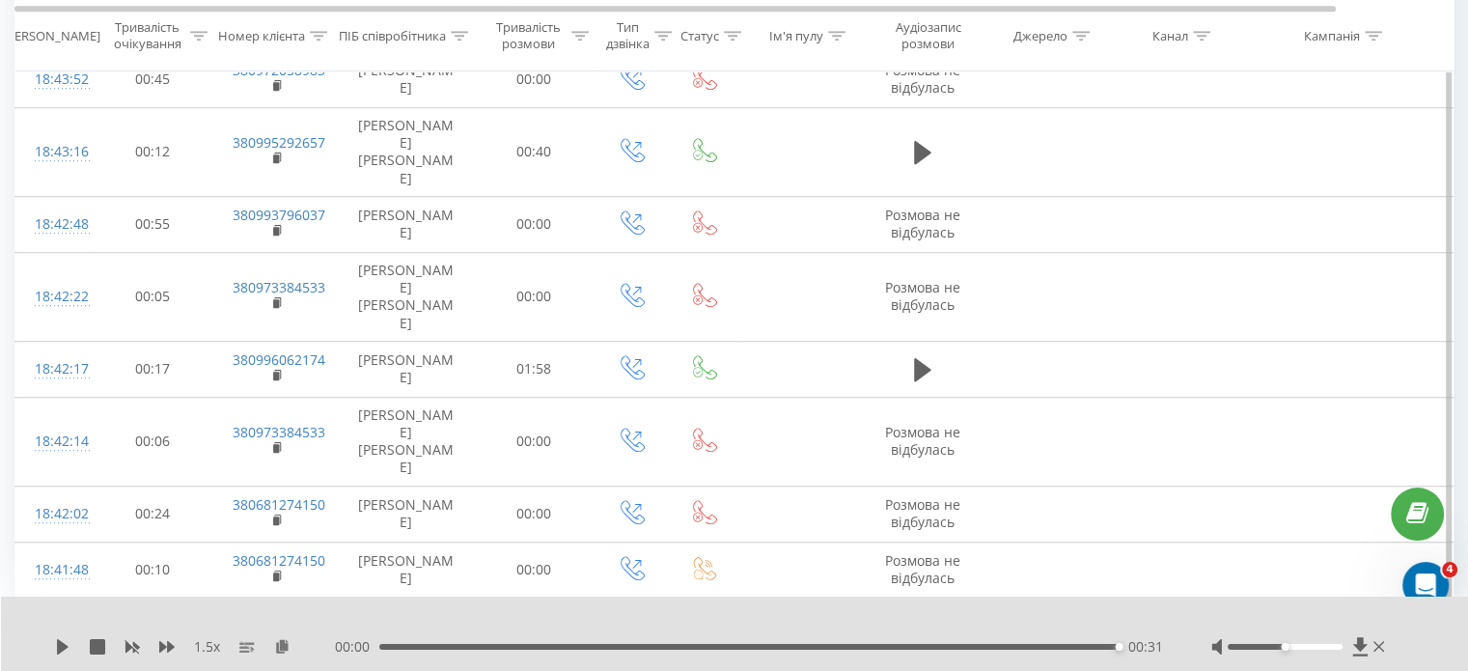
scroll to position [1727, 0]
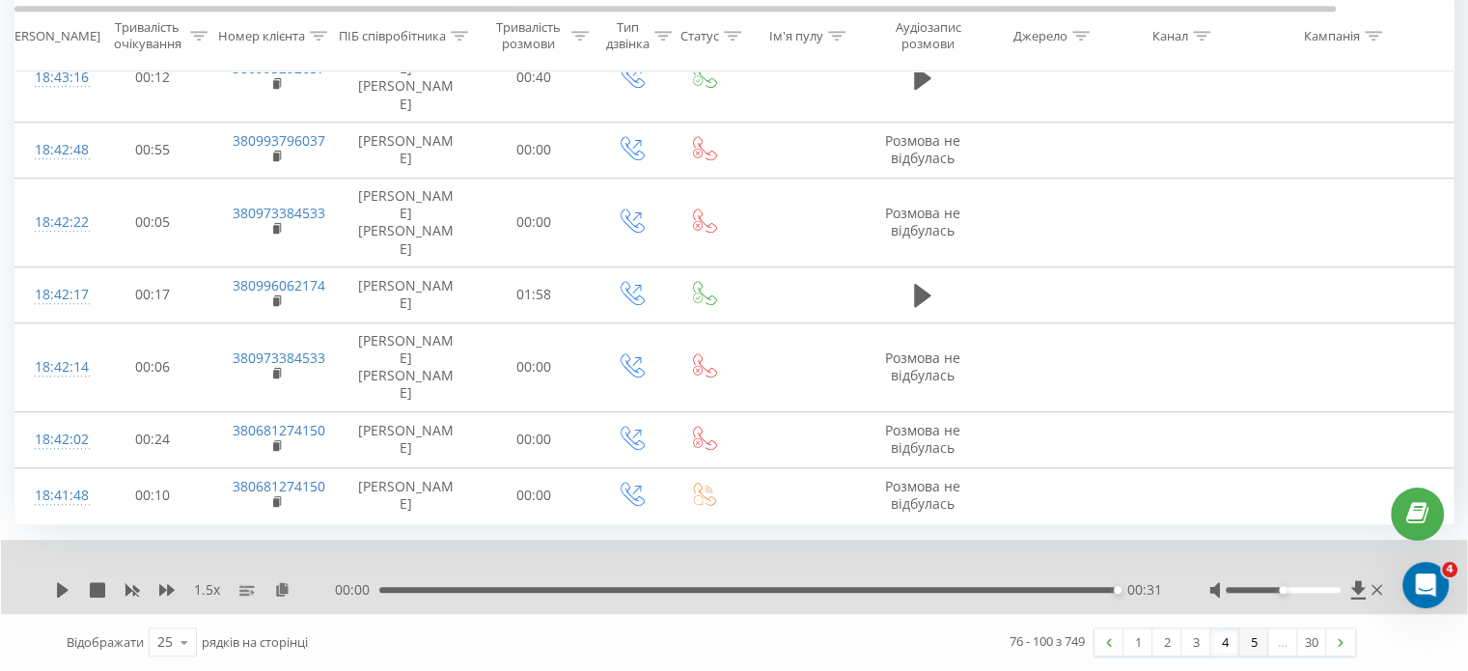
click at [1246, 644] on link "5" at bounding box center [1253, 641] width 29 height 27
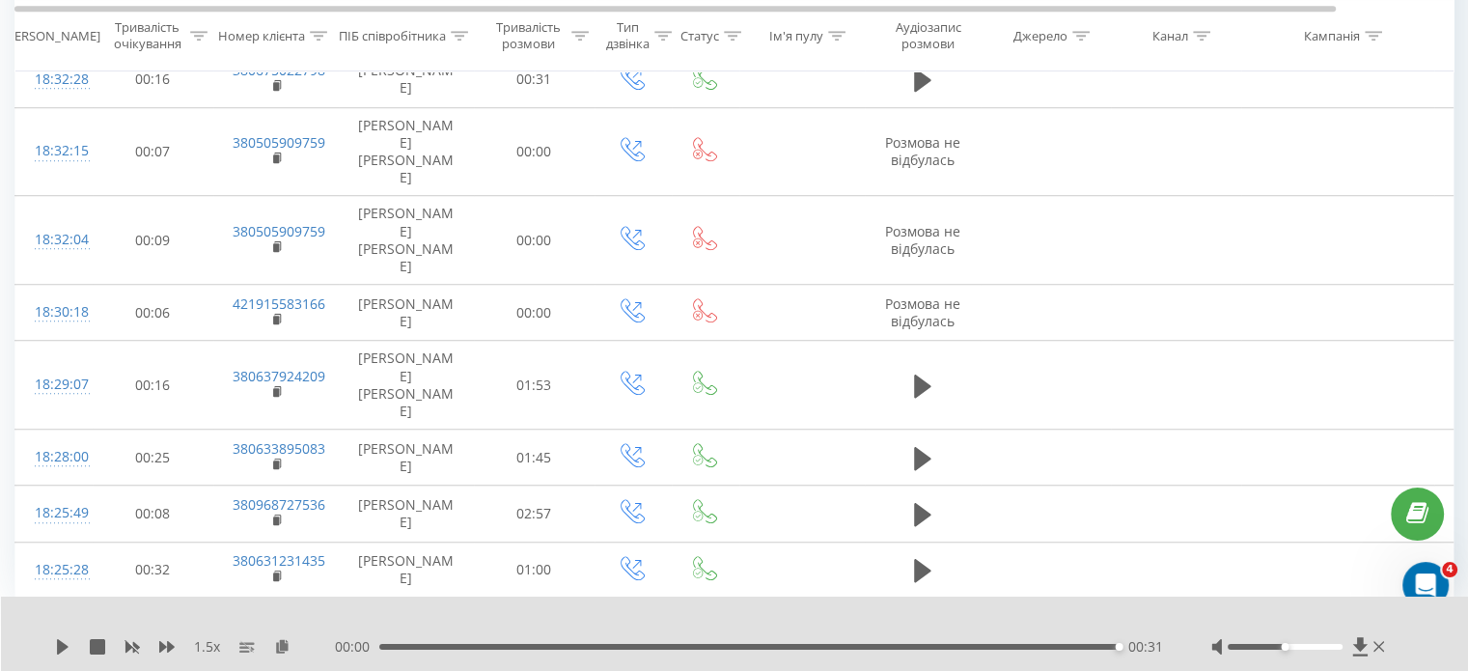
scroll to position [1779, 0]
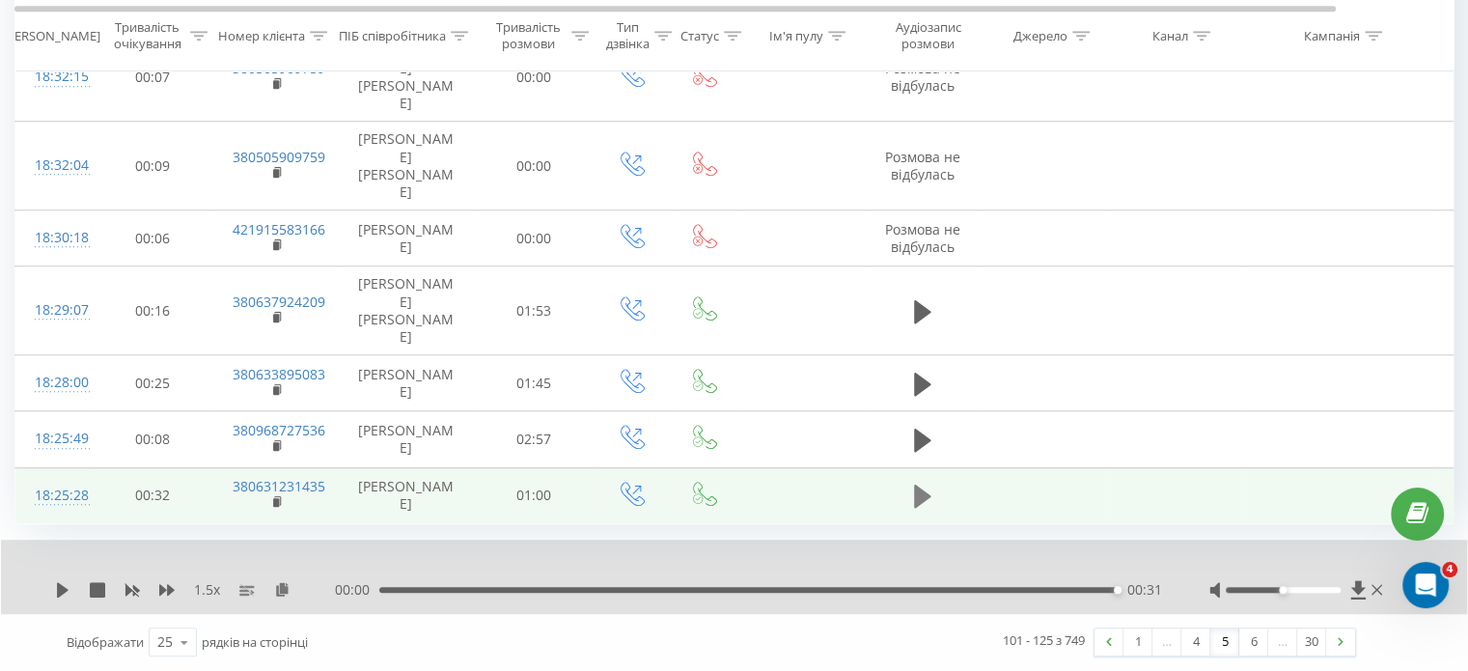
click at [921, 489] on icon at bounding box center [922, 495] width 17 height 23
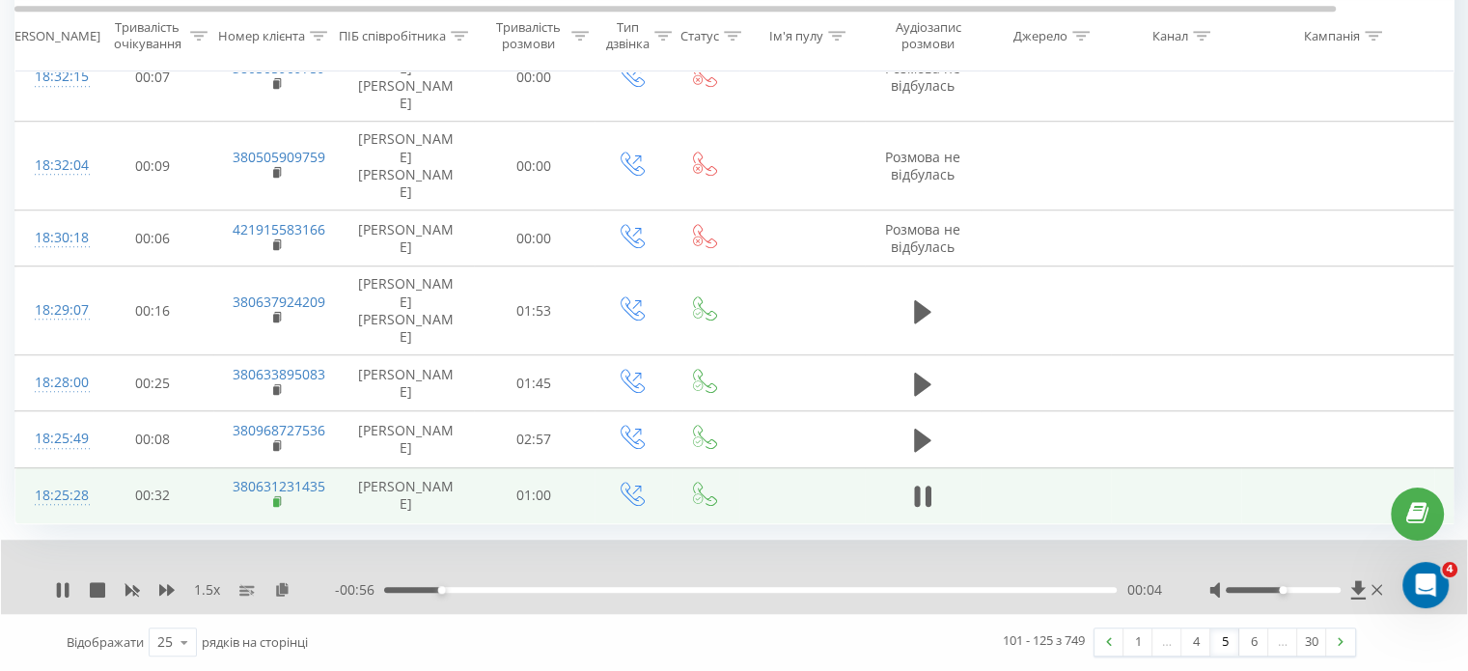
click at [275, 498] on rect at bounding box center [276, 502] width 6 height 9
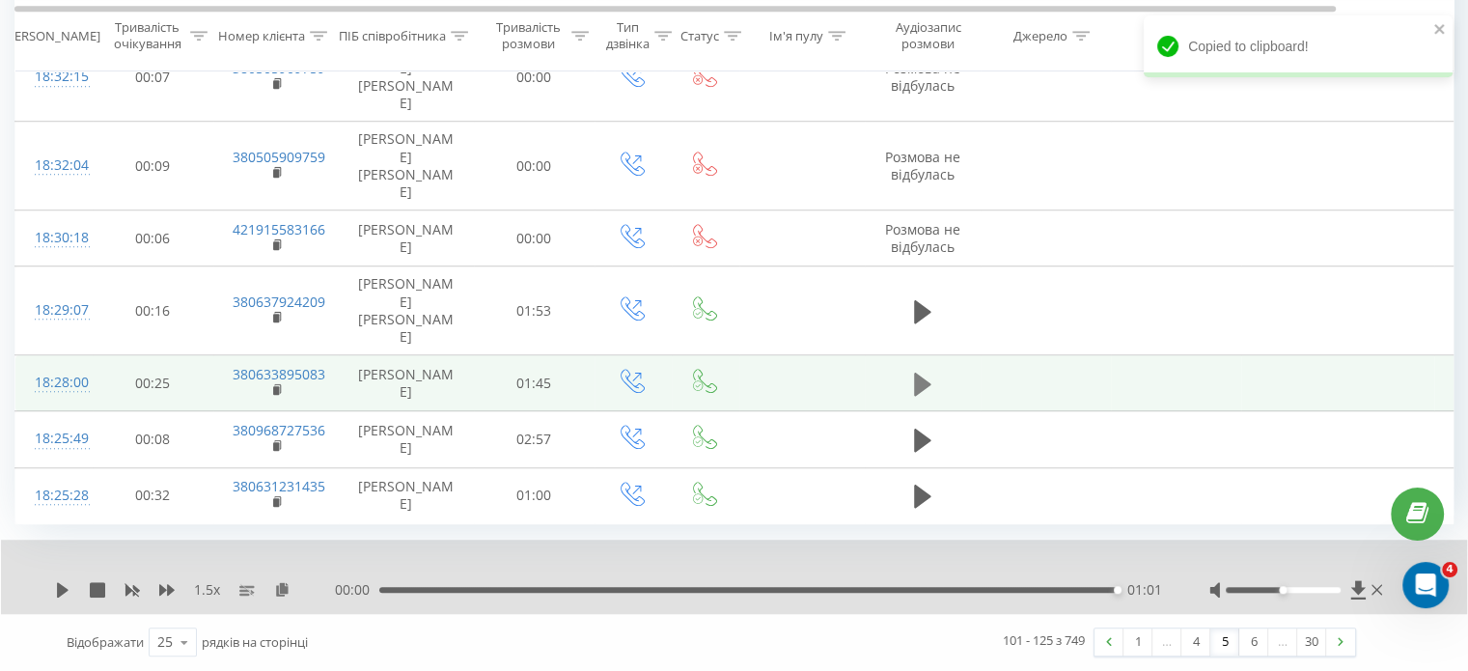
click at [921, 371] on icon at bounding box center [922, 382] width 17 height 23
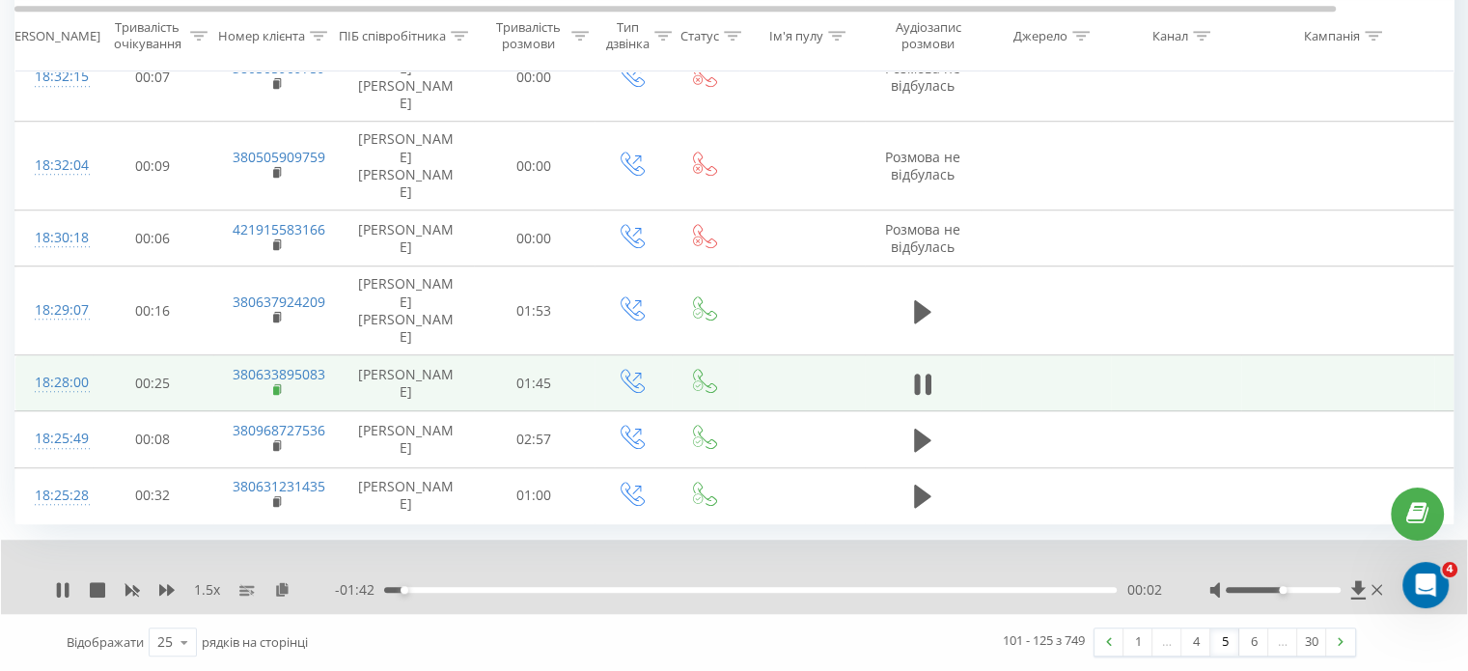
click at [275, 386] on rect at bounding box center [276, 390] width 6 height 9
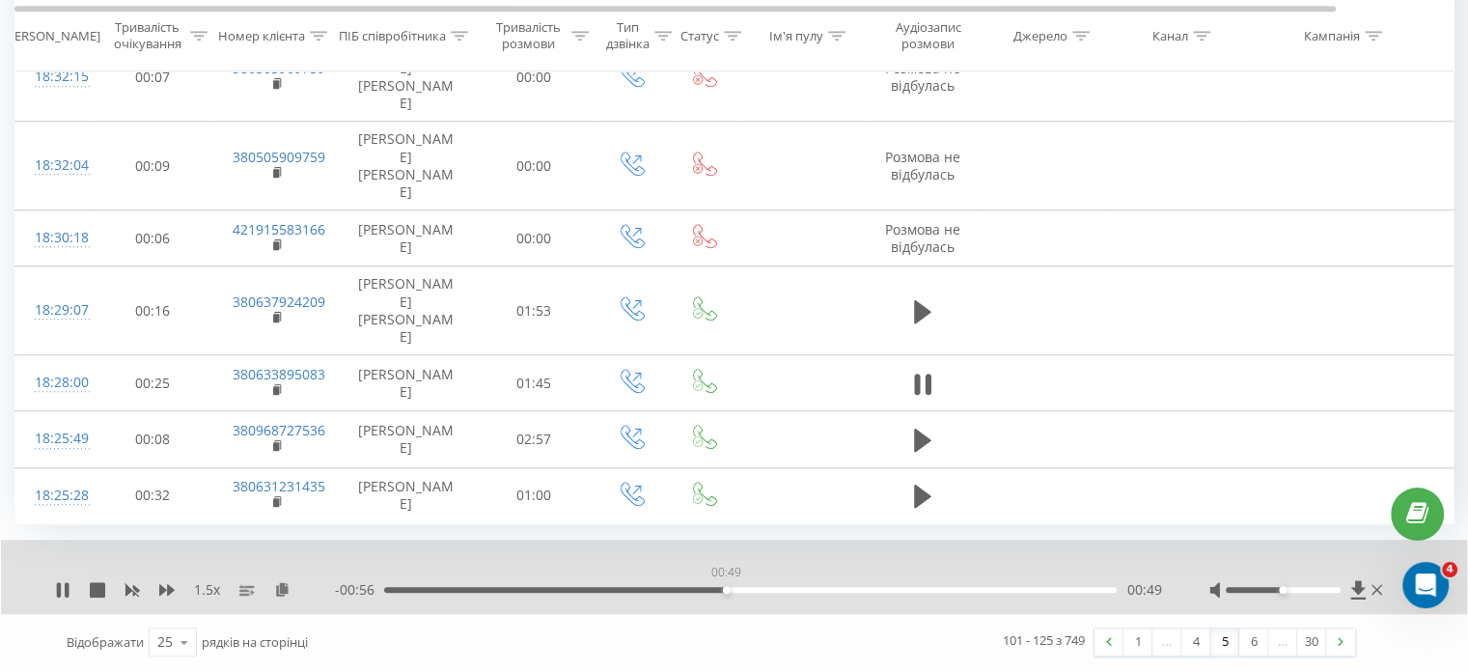
click at [726, 590] on div "00:49" at bounding box center [750, 590] width 732 height 6
click at [635, 590] on div "00:36" at bounding box center [750, 590] width 732 height 6
click at [556, 588] on div "00:24" at bounding box center [750, 590] width 732 height 6
click at [404, 587] on div "00:03" at bounding box center [750, 590] width 732 height 6
click at [69, 590] on icon at bounding box center [62, 589] width 15 height 15
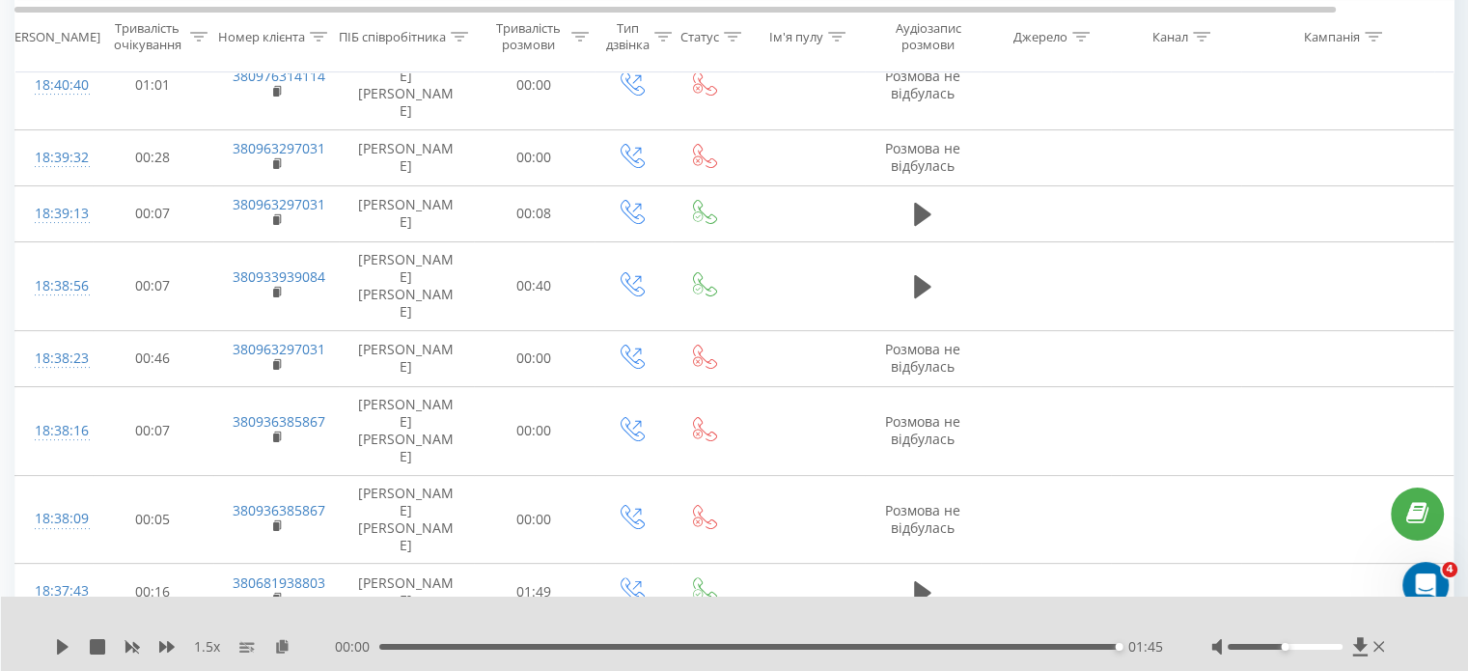
scroll to position [0, 0]
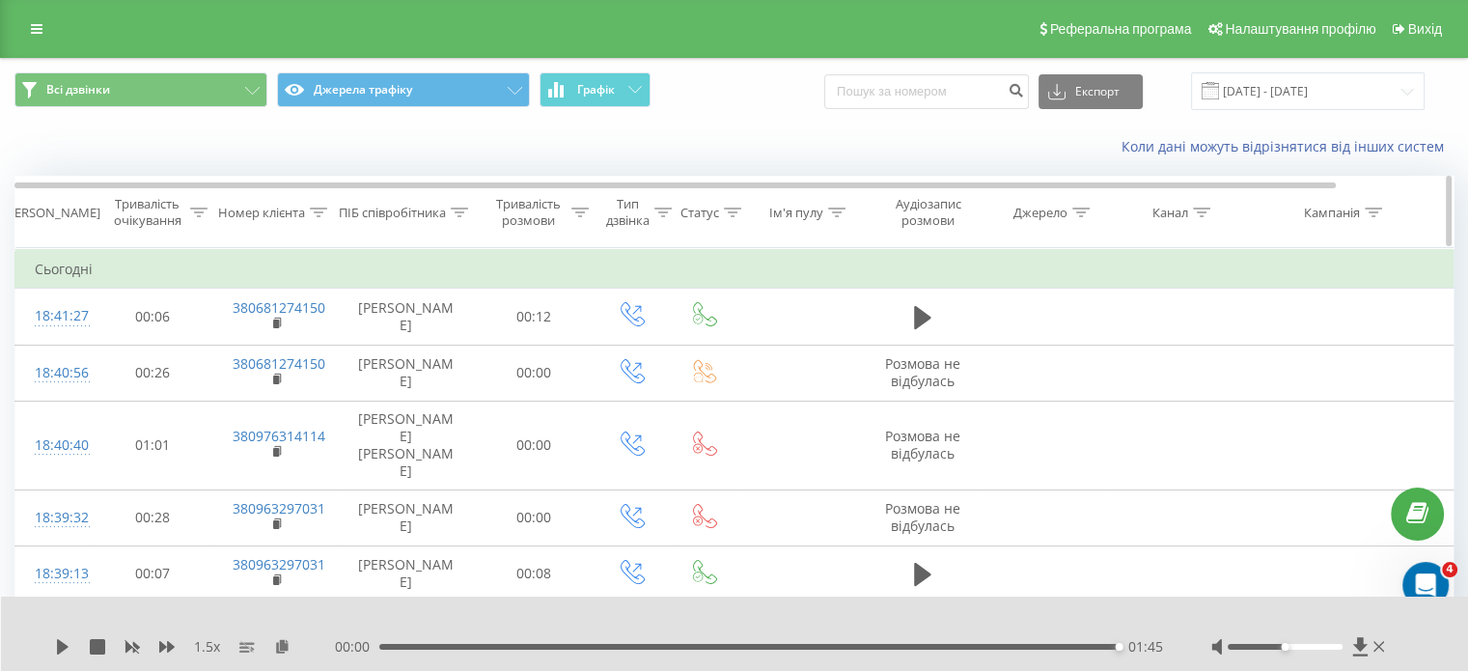
click at [455, 210] on icon at bounding box center [459, 212] width 17 height 10
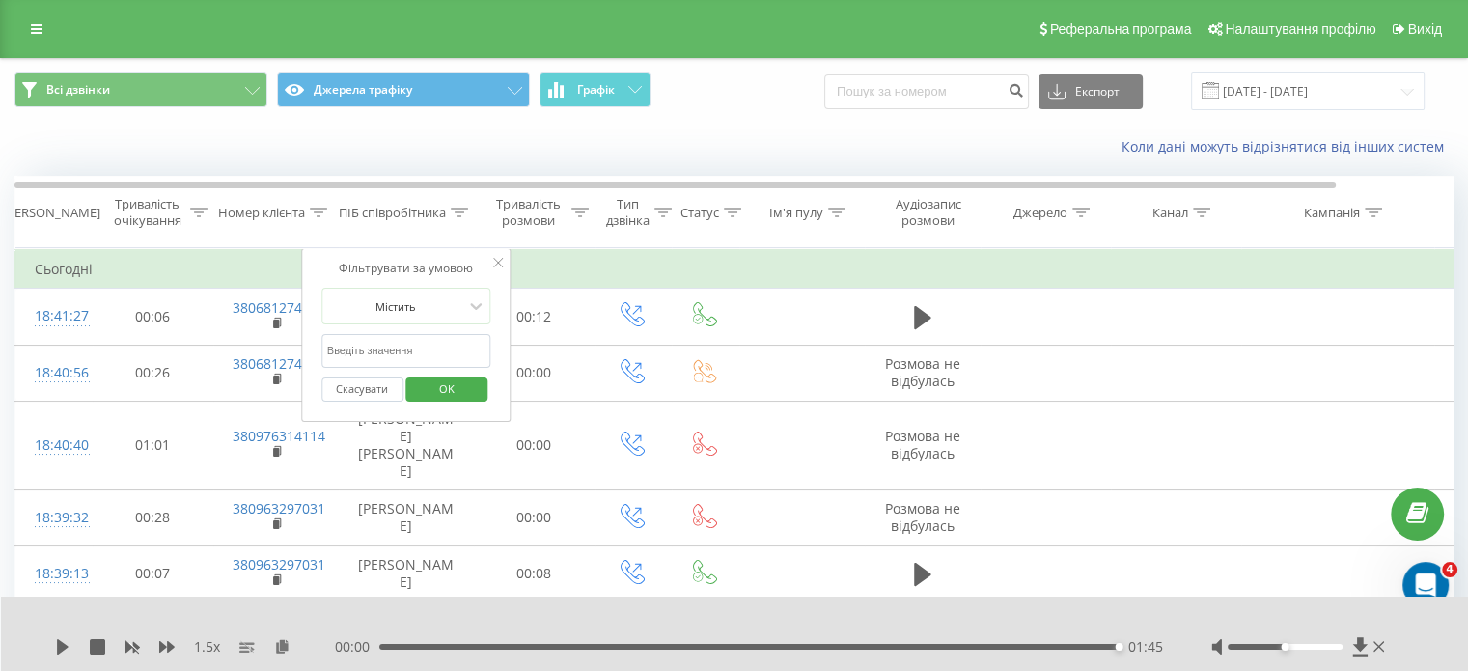
click at [432, 346] on input "text" at bounding box center [406, 351] width 170 height 34
type input "Бадьорна"
click at [442, 386] on span "OK" at bounding box center [447, 388] width 54 height 30
